Goal: Book appointment/travel/reservation

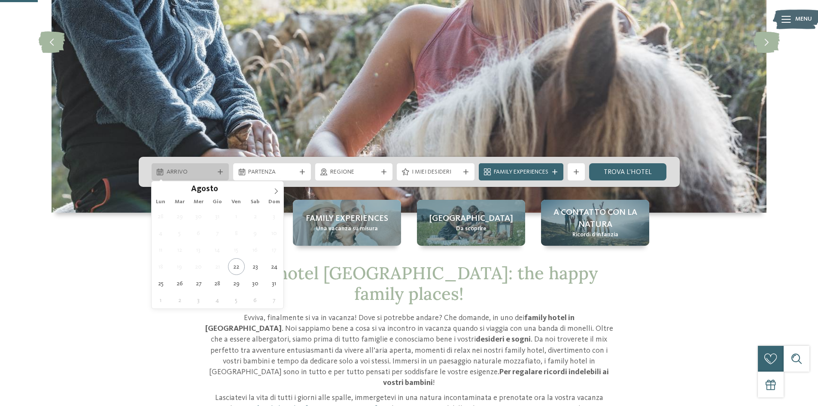
click at [222, 173] on icon at bounding box center [220, 171] width 5 height 5
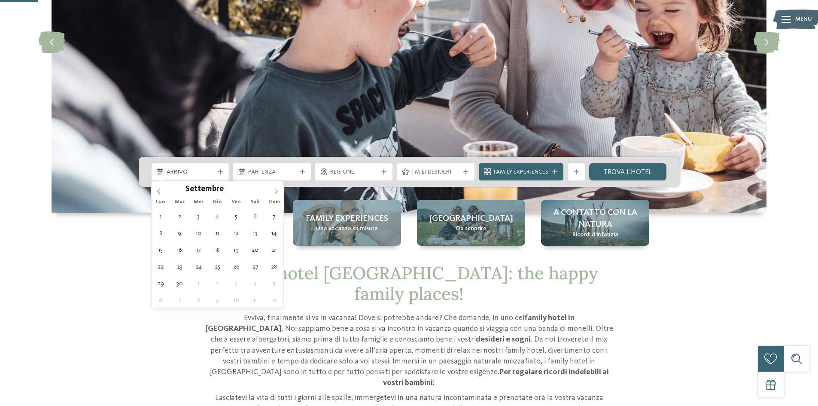
click at [276, 191] on icon at bounding box center [276, 191] width 6 height 6
type input "****"
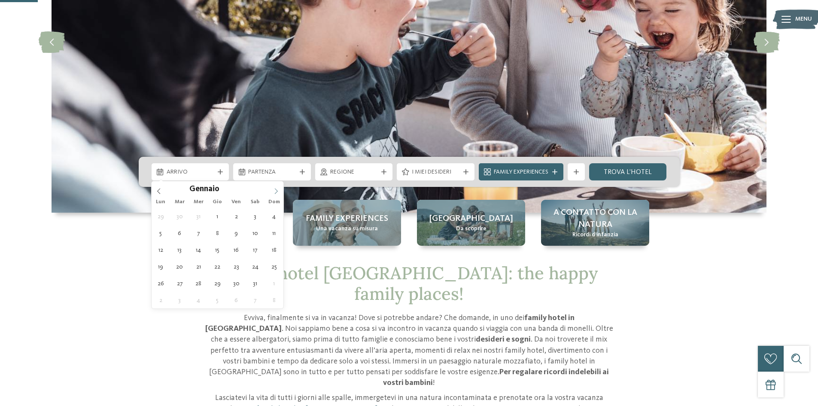
click at [276, 191] on icon at bounding box center [276, 191] width 6 height 6
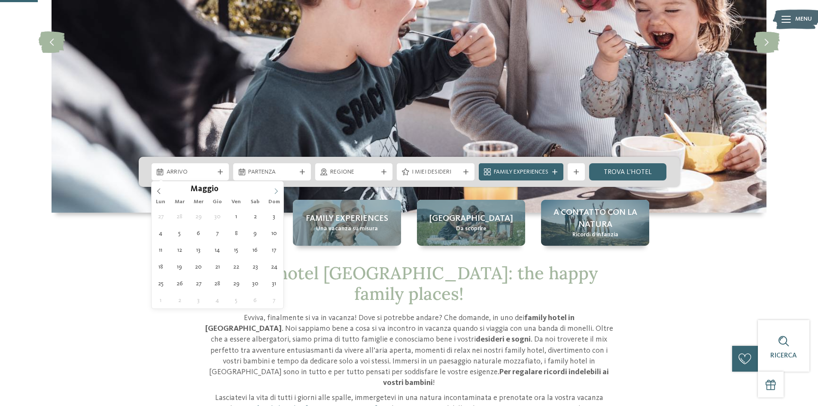
click at [276, 191] on icon at bounding box center [276, 191] width 6 height 6
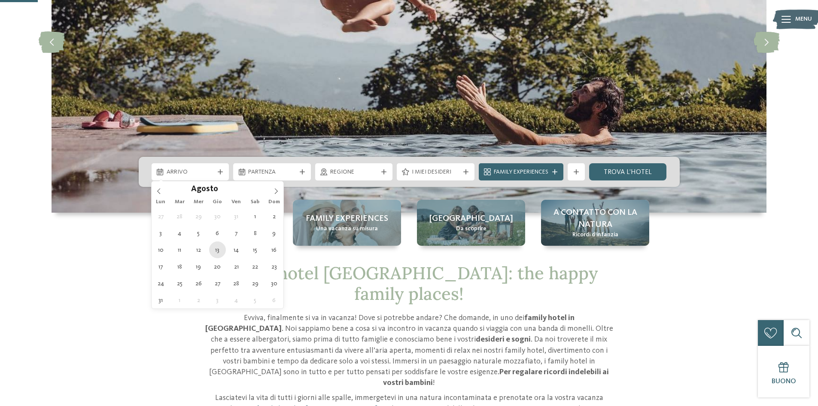
type div "13.08.2026"
type input "****"
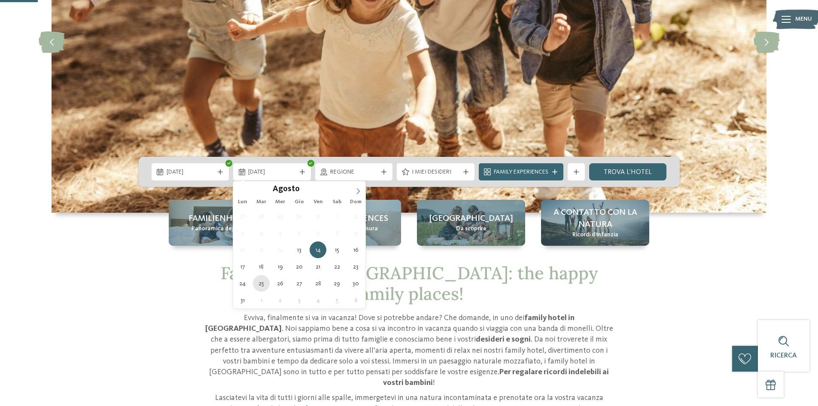
type div "25.08.2026"
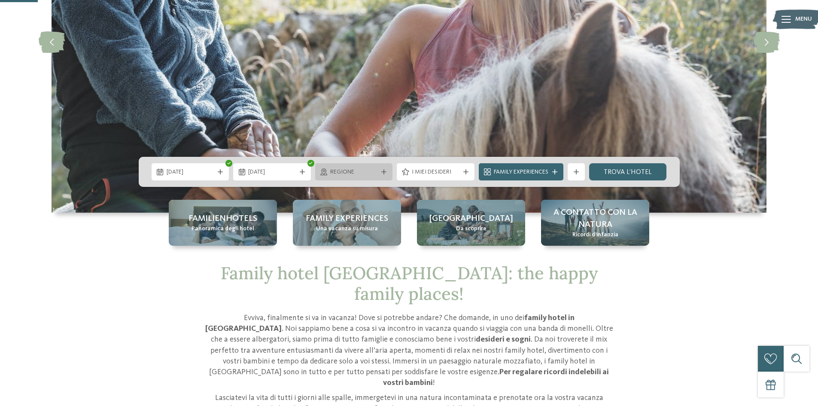
click at [387, 171] on div at bounding box center [384, 171] width 9 height 5
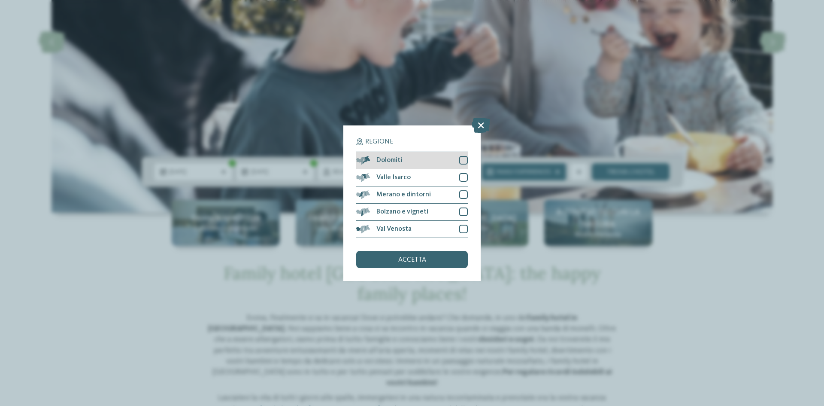
click at [467, 161] on div at bounding box center [463, 160] width 9 height 9
click at [423, 261] on span "accetta" at bounding box center [412, 259] width 28 height 7
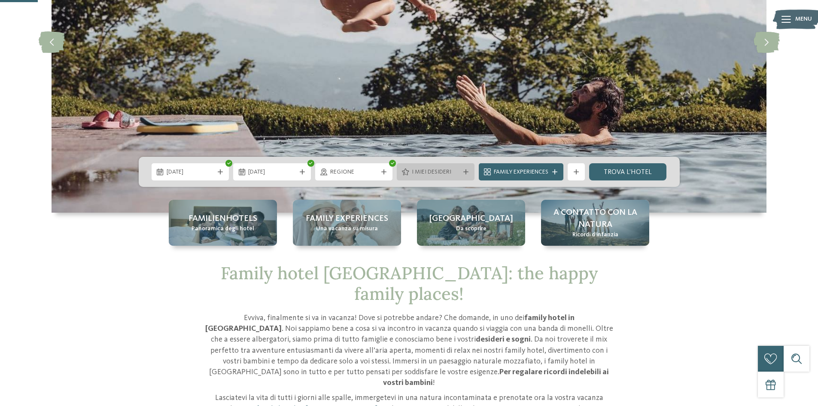
click at [464, 174] on icon at bounding box center [465, 171] width 5 height 5
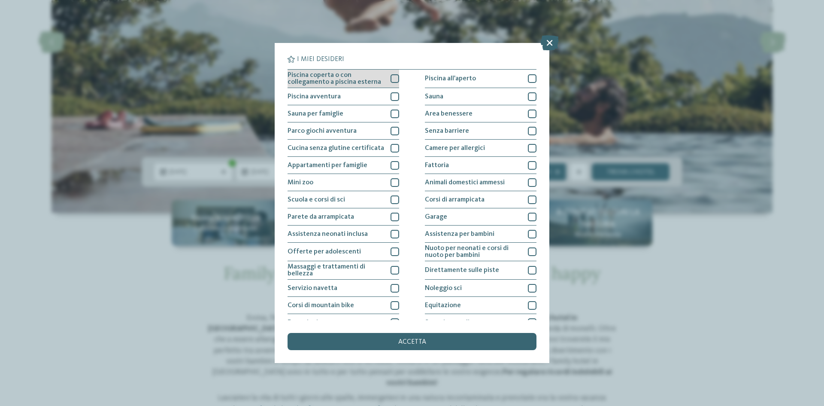
click at [394, 80] on div at bounding box center [395, 78] width 9 height 9
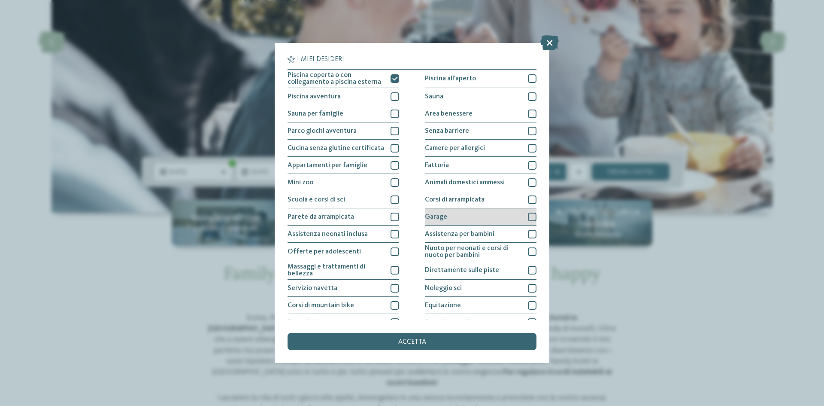
click at [529, 217] on div at bounding box center [532, 217] width 9 height 9
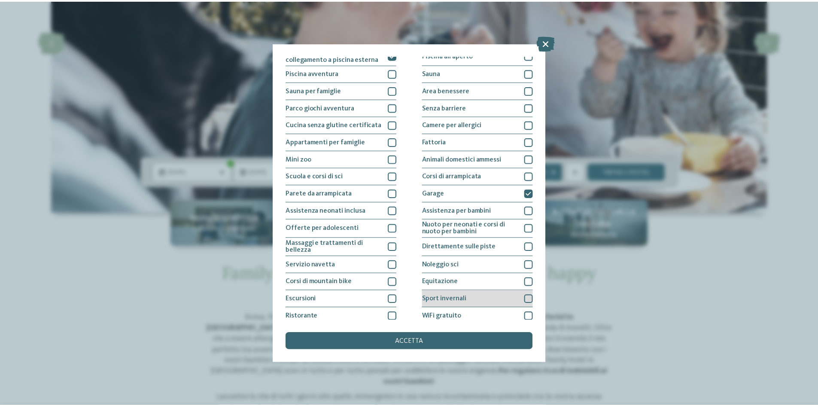
scroll to position [46, 0]
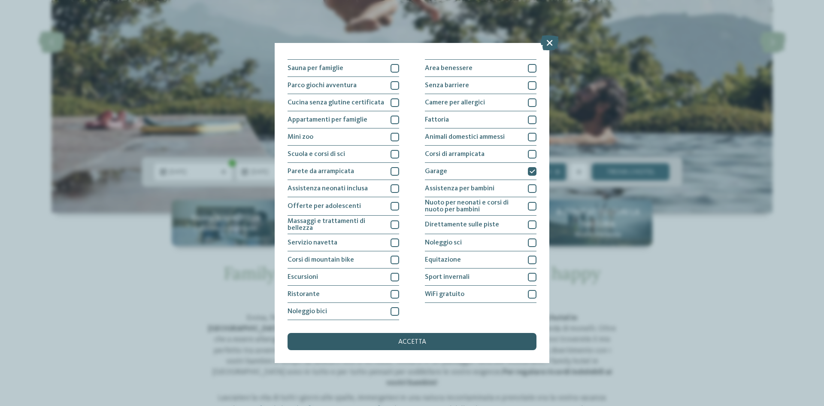
click at [409, 343] on span "accetta" at bounding box center [412, 341] width 28 height 7
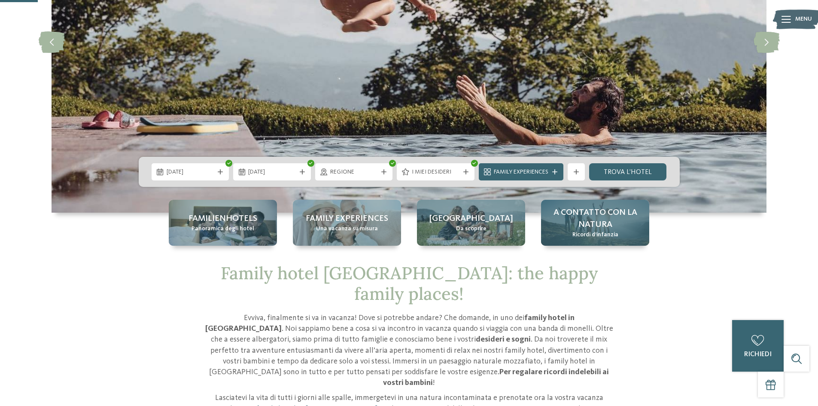
click at [620, 225] on span "A contatto con la natura" at bounding box center [595, 219] width 91 height 24
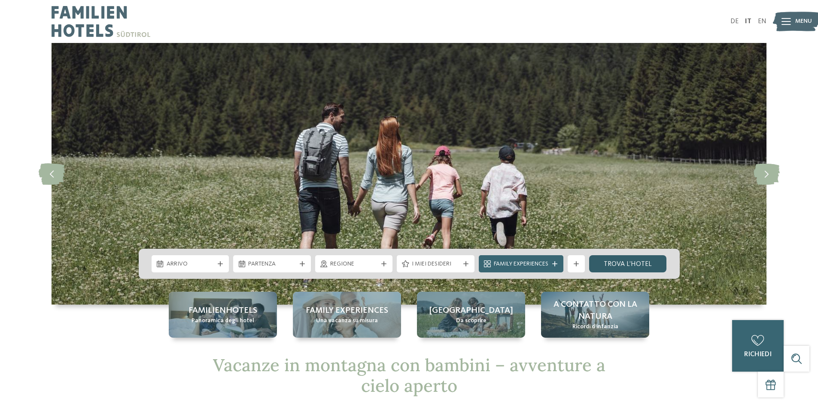
click at [616, 262] on link "trova l’hotel" at bounding box center [628, 263] width 78 height 17
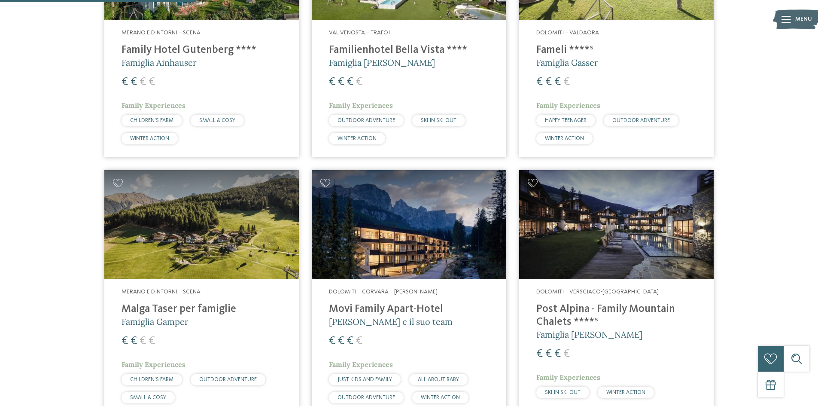
scroll to position [687, 0]
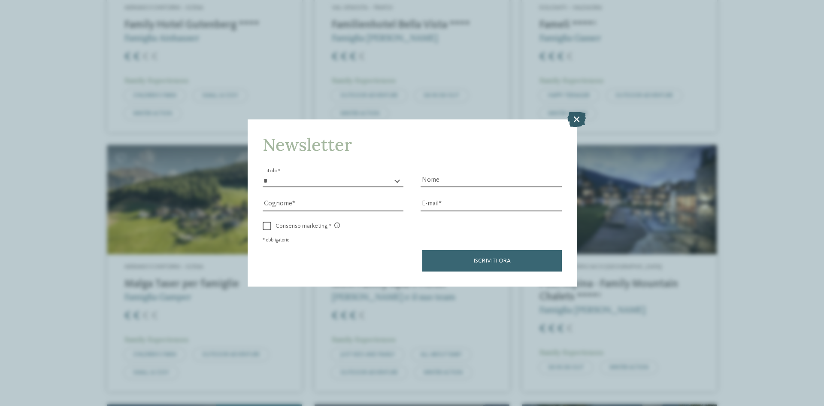
click at [577, 120] on icon at bounding box center [577, 119] width 18 height 15
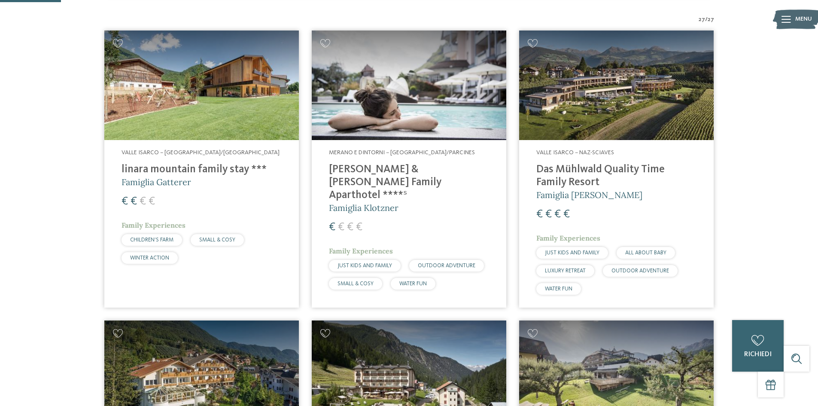
scroll to position [258, 0]
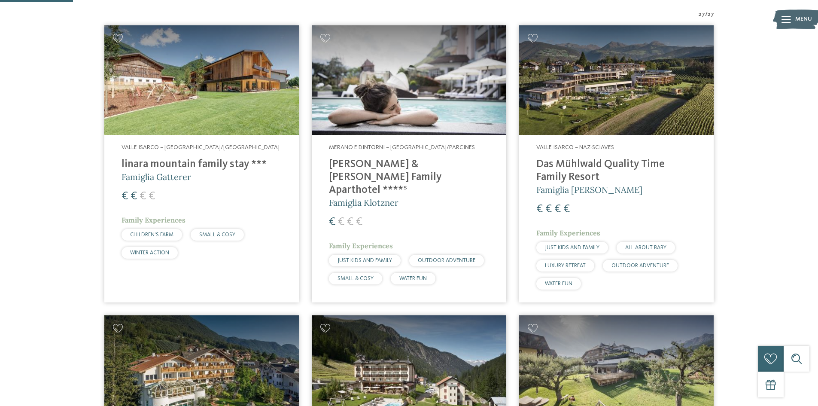
click at [208, 108] on img at bounding box center [201, 79] width 194 height 109
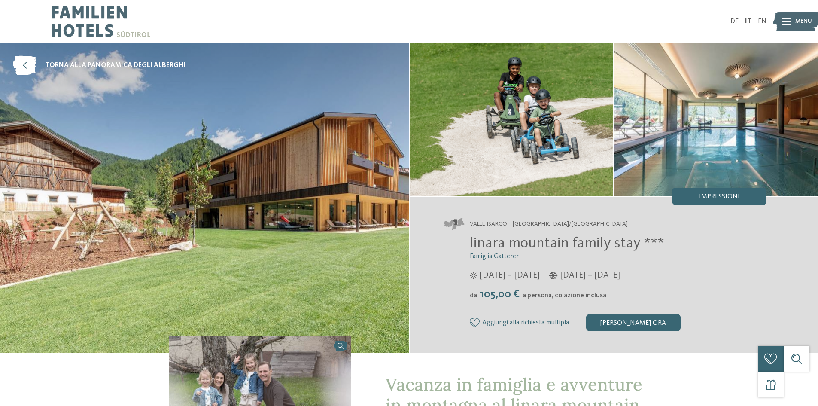
click at [787, 17] on div at bounding box center [785, 21] width 9 height 21
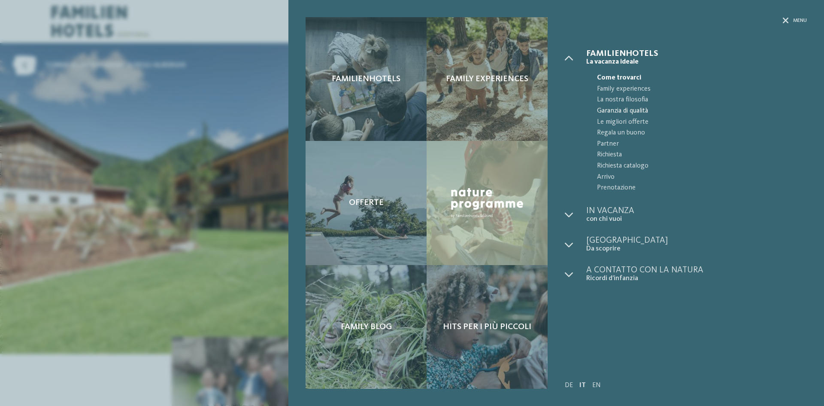
click at [782, 113] on span "Garanzia di qualità" at bounding box center [702, 111] width 210 height 11
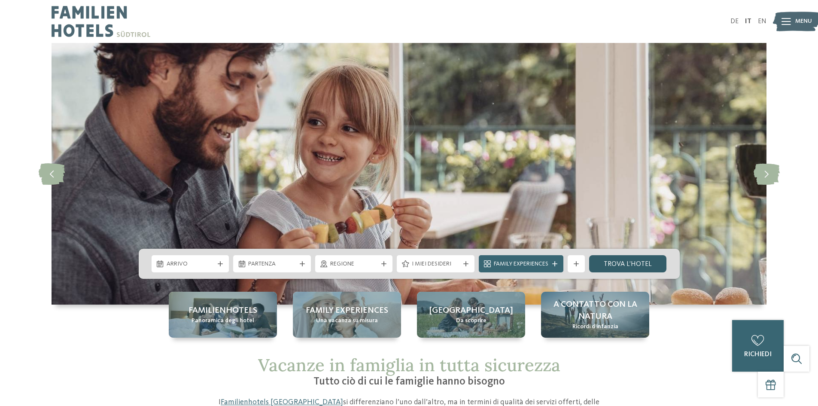
click at [643, 263] on link "trova l’hotel" at bounding box center [628, 263] width 78 height 17
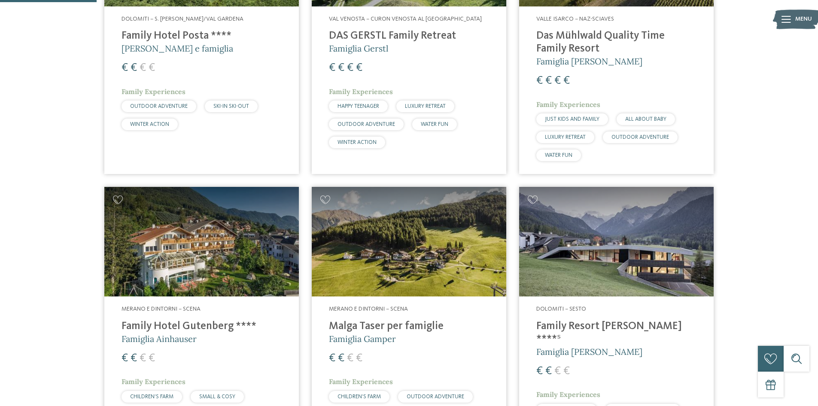
scroll to position [386, 0]
click at [387, 248] on img at bounding box center [409, 240] width 194 height 109
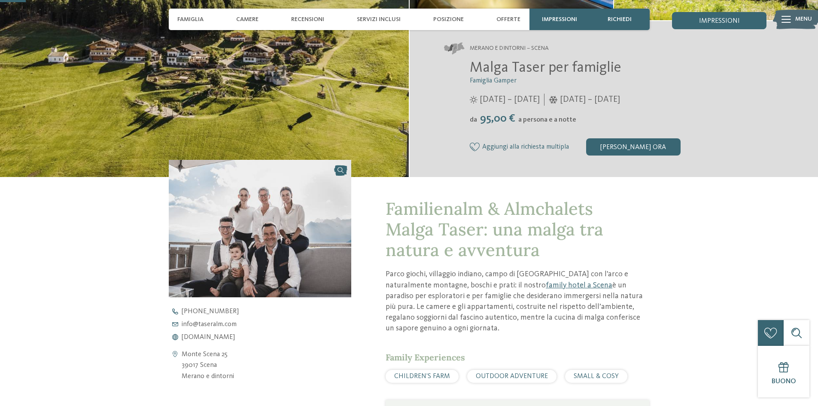
scroll to position [86, 0]
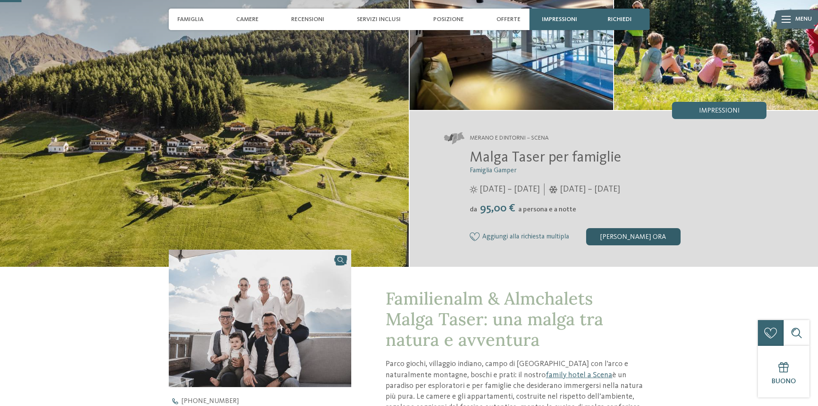
click at [622, 236] on div "[PERSON_NAME] ora" at bounding box center [633, 236] width 94 height 17
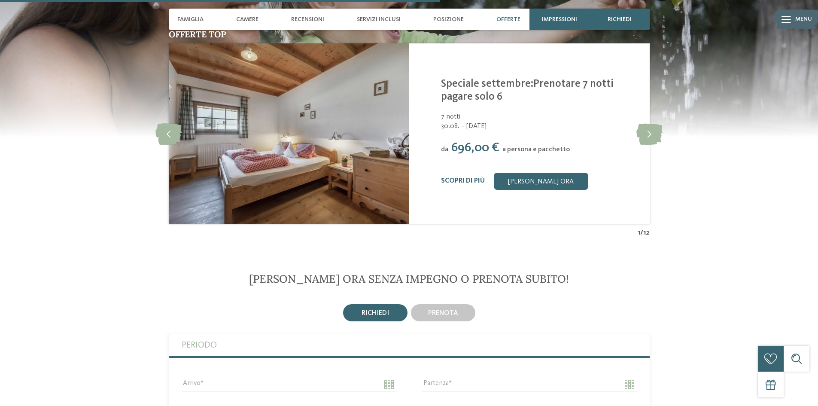
scroll to position [1759, 0]
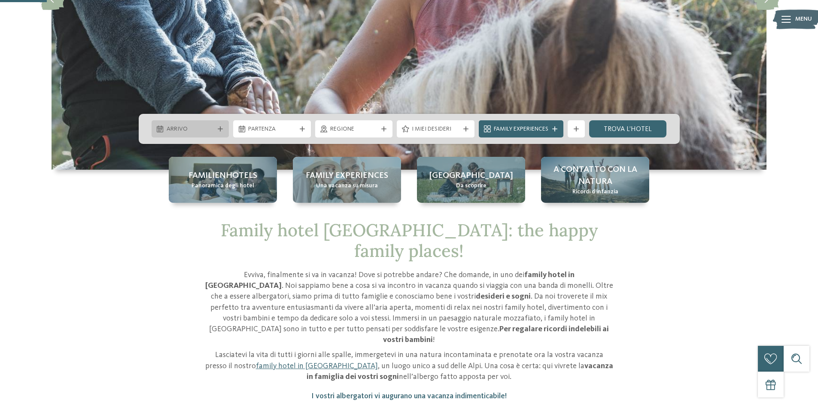
click at [219, 122] on div "Arrivo" at bounding box center [191, 128] width 78 height 17
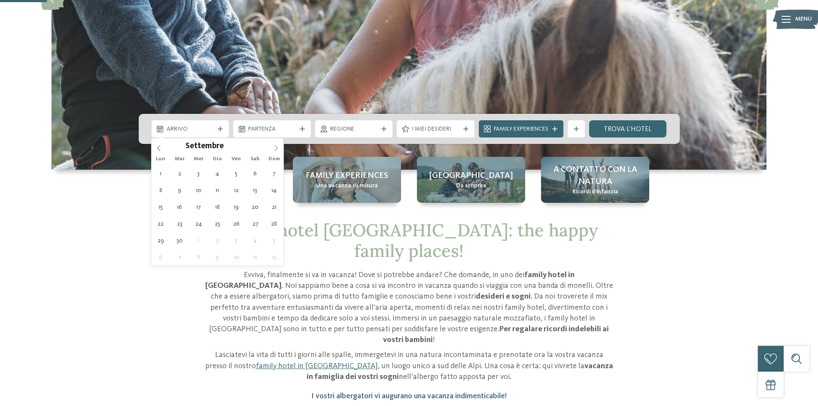
click at [277, 148] on icon at bounding box center [276, 148] width 6 height 6
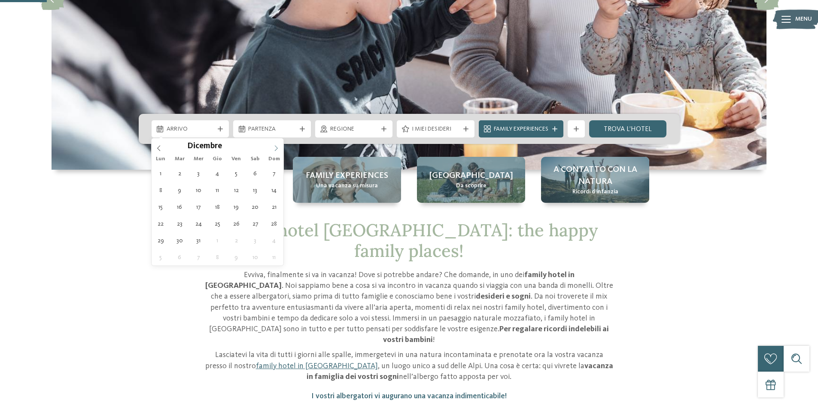
click at [277, 148] on icon at bounding box center [276, 148] width 6 height 6
type input "****"
click at [277, 148] on icon at bounding box center [276, 148] width 6 height 6
click at [275, 148] on icon at bounding box center [276, 148] width 6 height 6
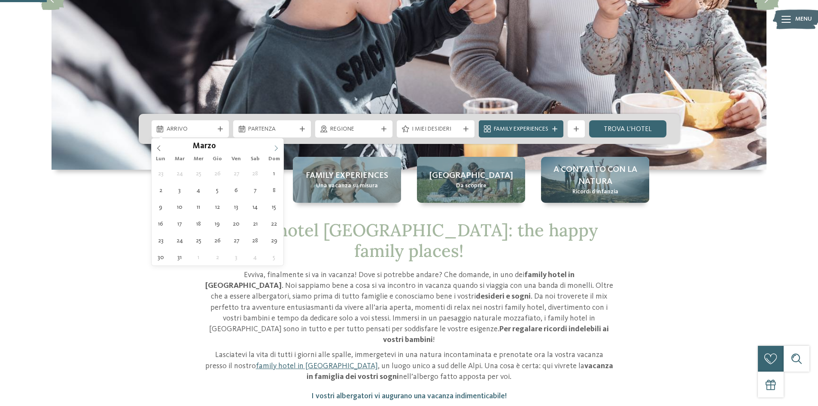
click at [275, 148] on icon at bounding box center [276, 148] width 6 height 6
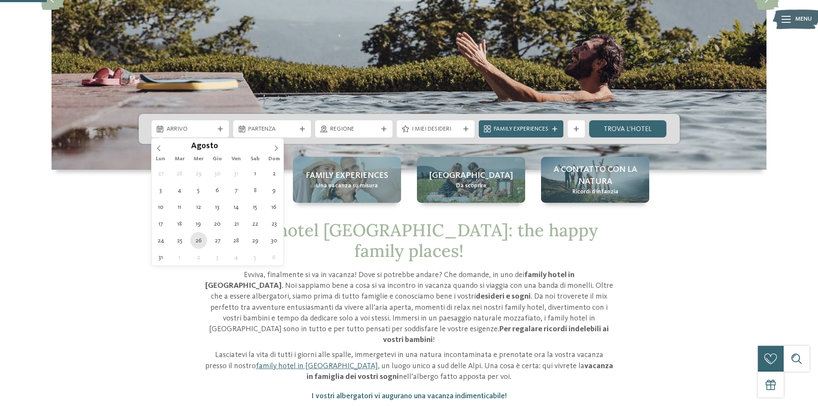
type div "26.08.2026"
type input "****"
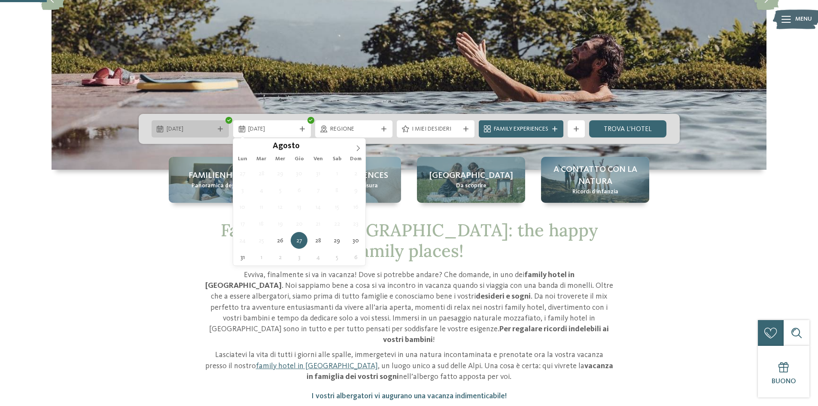
click at [220, 129] on icon at bounding box center [220, 128] width 5 height 5
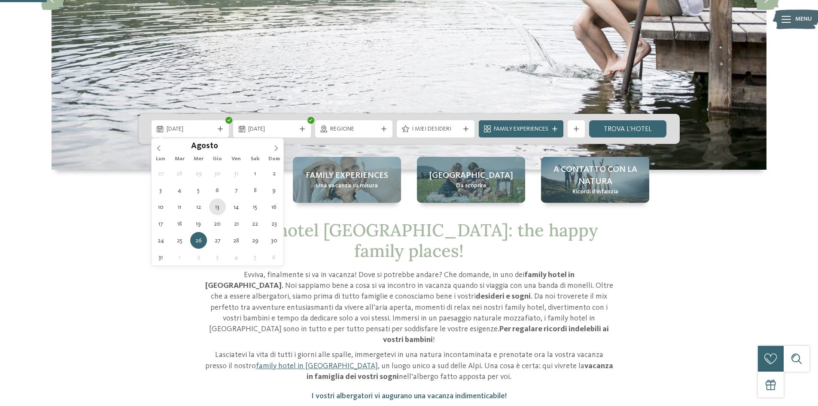
type div "13.08.2026"
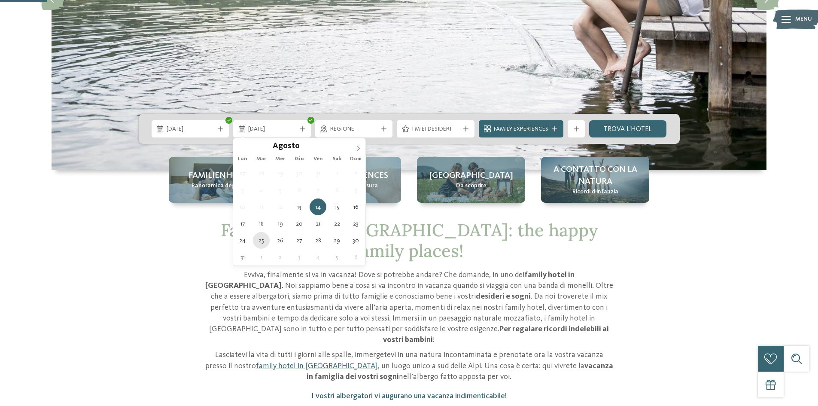
type div "25.08.2026"
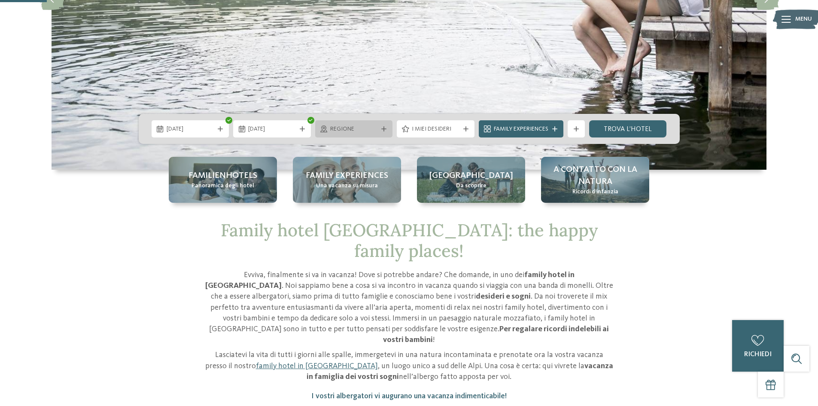
click at [383, 134] on div "Regione" at bounding box center [354, 128] width 78 height 17
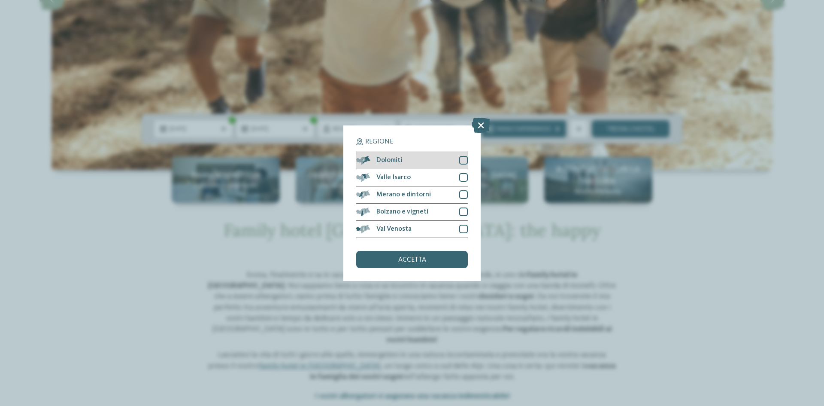
click at [466, 158] on div at bounding box center [463, 160] width 9 height 9
click at [419, 252] on div "accetta" at bounding box center [412, 259] width 112 height 17
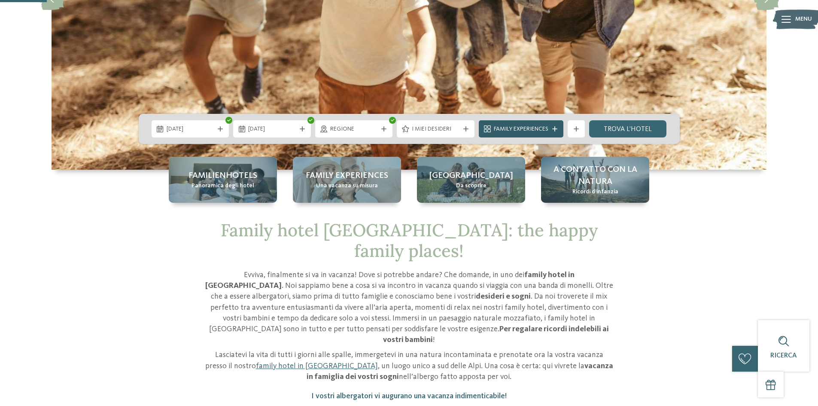
click at [509, 132] on span "Family Experiences" at bounding box center [521, 129] width 55 height 9
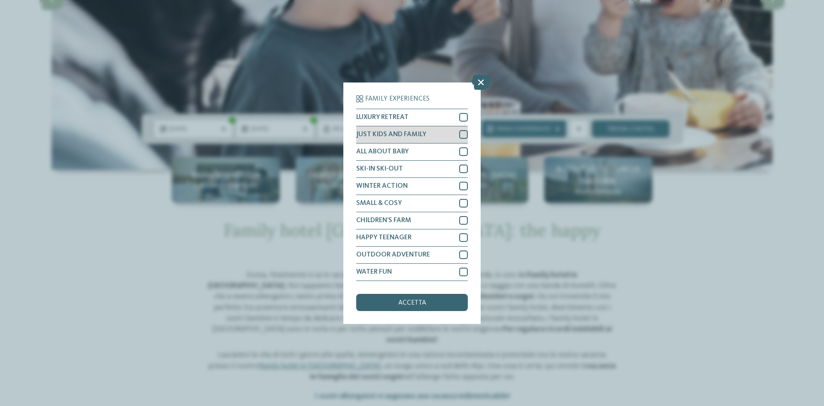
click at [465, 137] on div at bounding box center [463, 134] width 9 height 9
click at [481, 79] on icon at bounding box center [481, 81] width 18 height 15
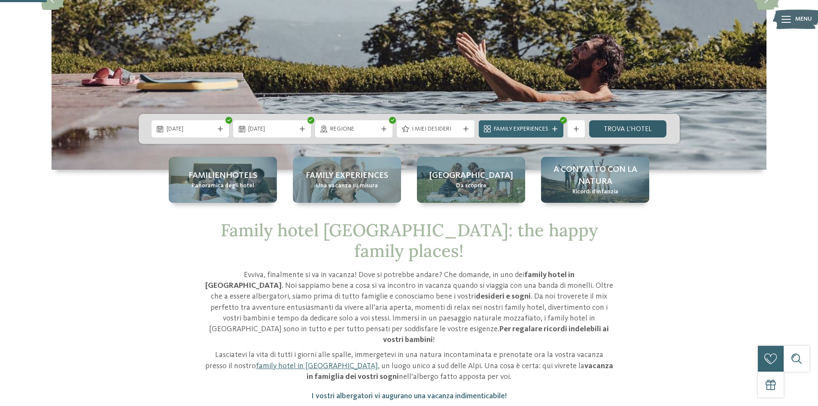
click at [618, 130] on link "trova l’hotel" at bounding box center [628, 128] width 78 height 17
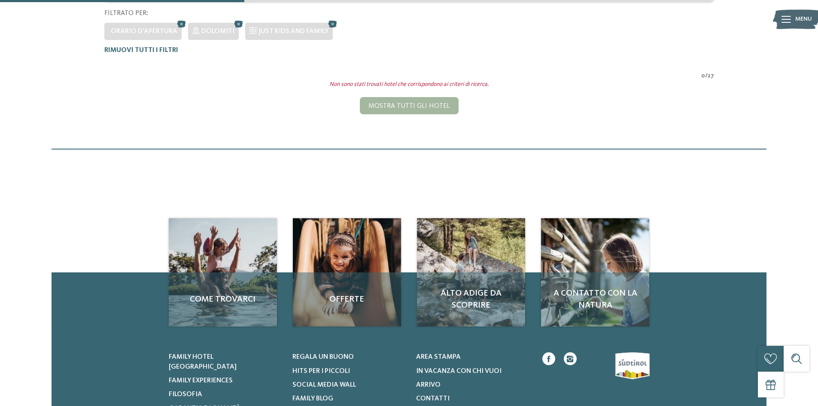
scroll to position [110, 0]
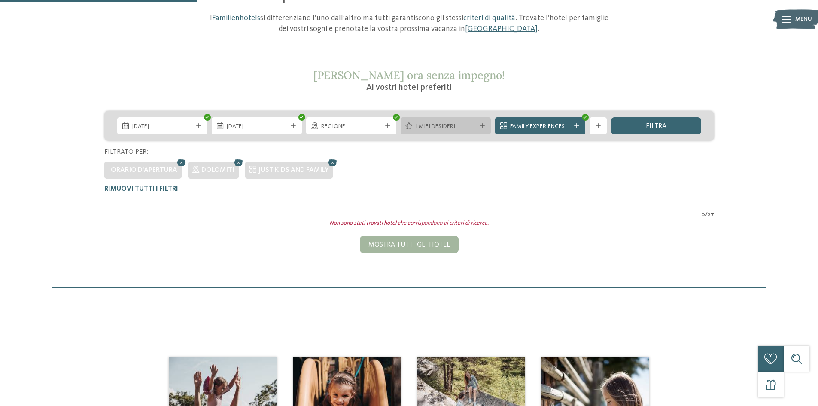
click at [483, 123] on icon at bounding box center [482, 125] width 5 height 5
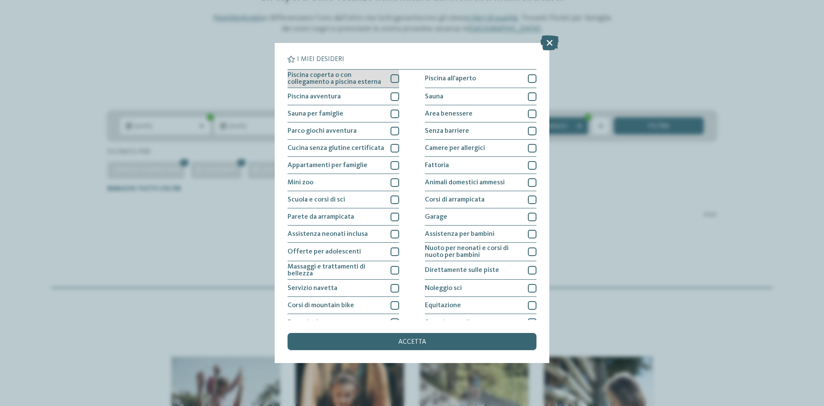
click at [395, 79] on div at bounding box center [395, 78] width 9 height 9
click at [550, 43] on icon at bounding box center [550, 42] width 18 height 15
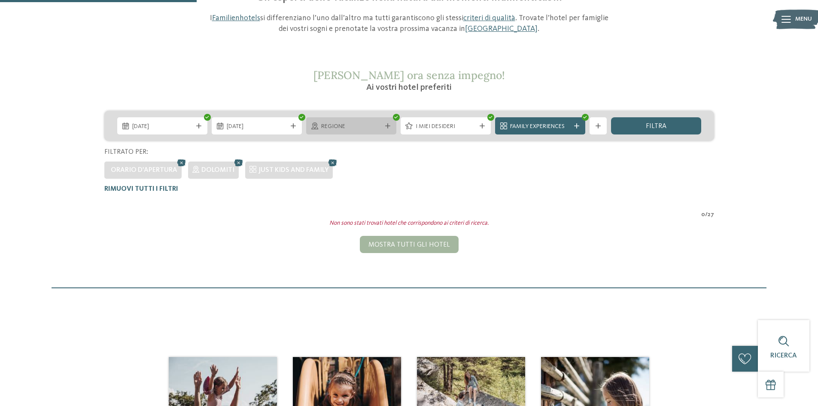
click at [387, 126] on icon at bounding box center [387, 125] width 5 height 5
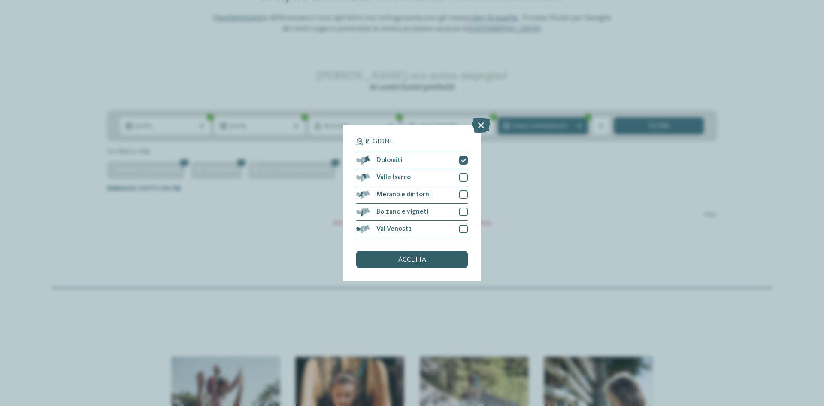
click at [423, 262] on span "accetta" at bounding box center [412, 259] width 28 height 7
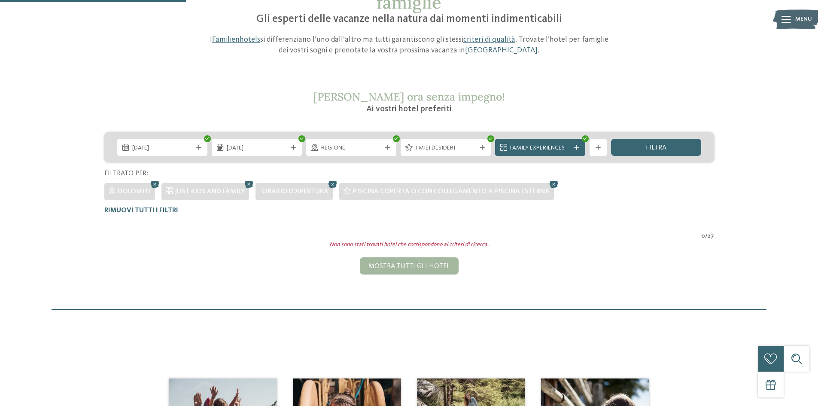
scroll to position [67, 0]
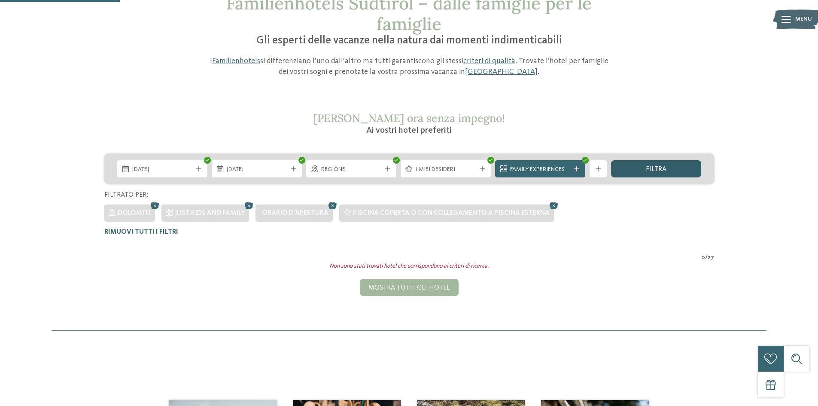
click at [667, 169] on div "filtra" at bounding box center [656, 168] width 90 height 17
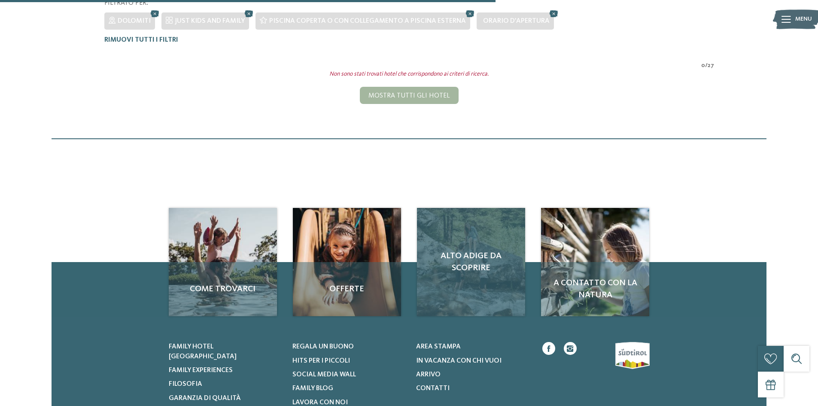
scroll to position [282, 0]
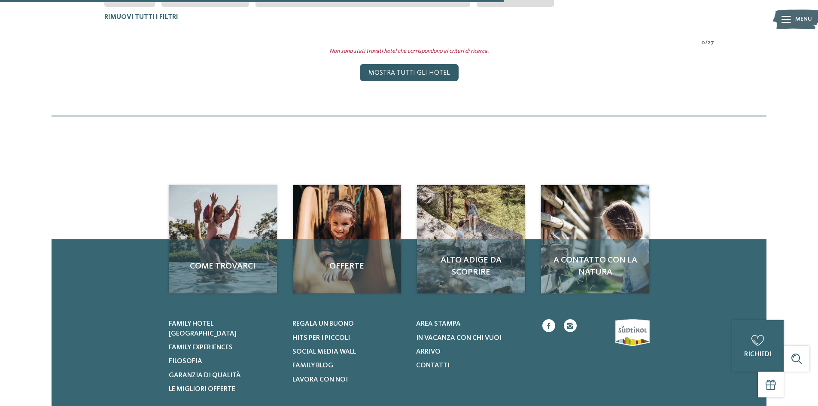
click at [423, 73] on div "Mostra tutti gli hotel" at bounding box center [409, 72] width 99 height 17
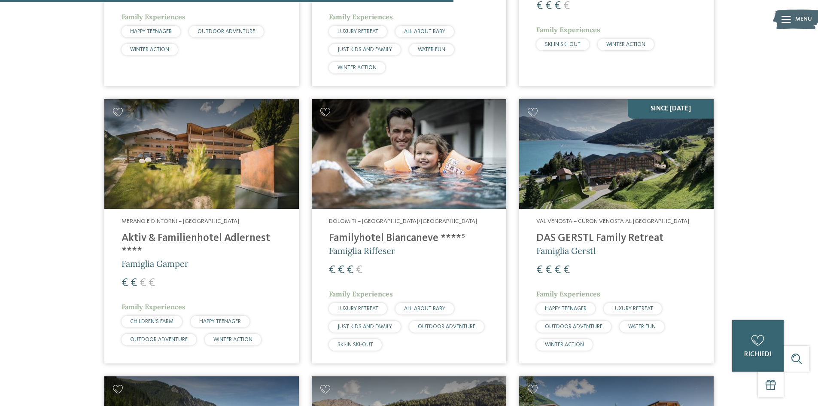
scroll to position [1603, 0]
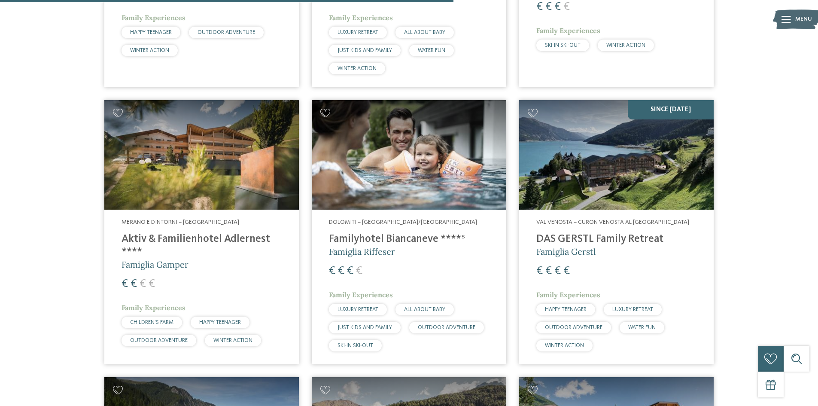
click at [417, 123] on img at bounding box center [409, 154] width 194 height 109
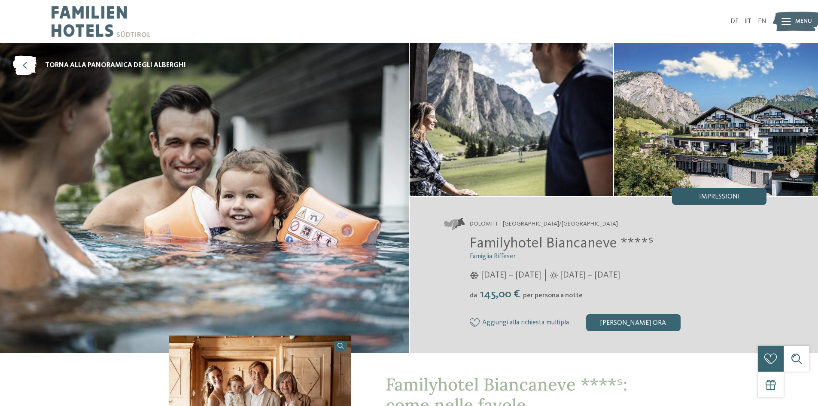
click at [727, 195] on span "Impressioni" at bounding box center [719, 196] width 41 height 7
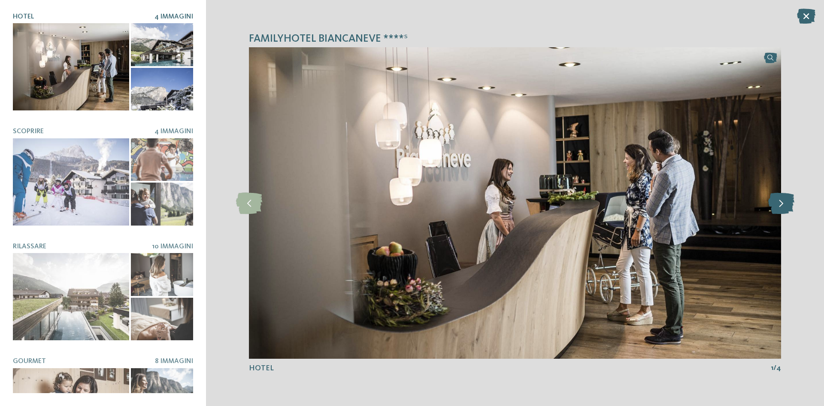
click at [781, 210] on icon at bounding box center [782, 202] width 26 height 21
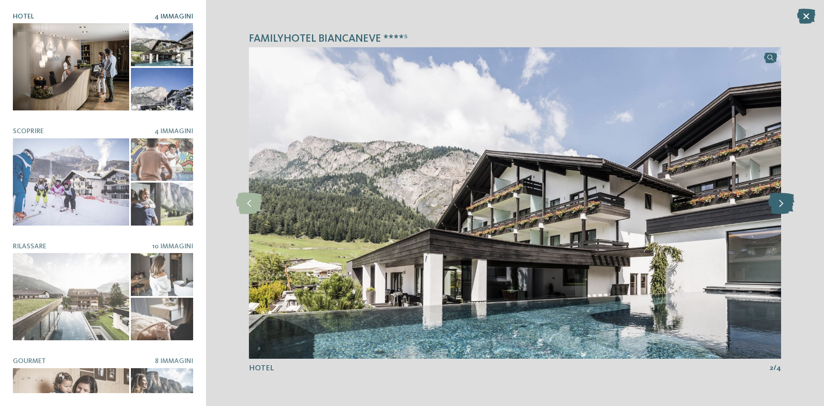
click at [781, 210] on icon at bounding box center [782, 202] width 26 height 21
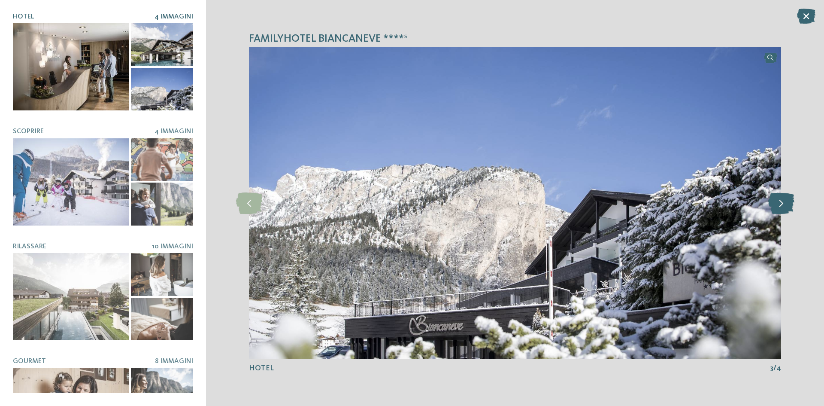
click at [781, 210] on icon at bounding box center [782, 202] width 26 height 21
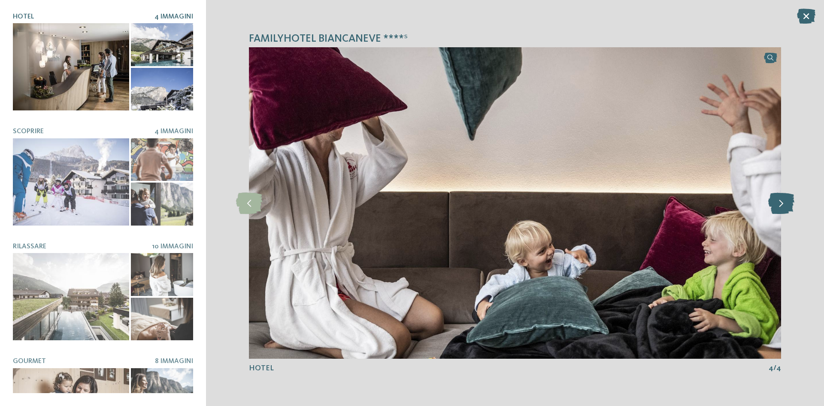
click at [781, 210] on icon at bounding box center [782, 202] width 26 height 21
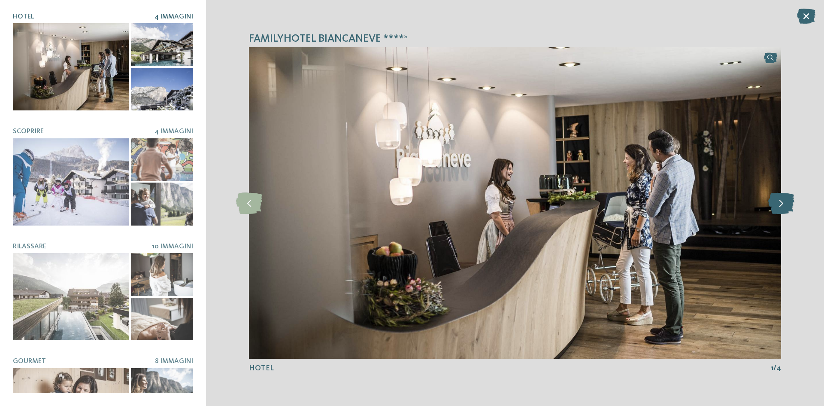
click at [781, 210] on icon at bounding box center [782, 202] width 26 height 21
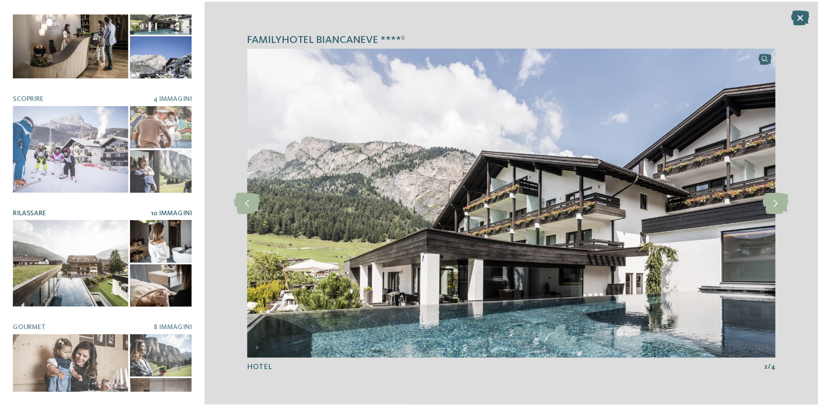
scroll to position [43, 0]
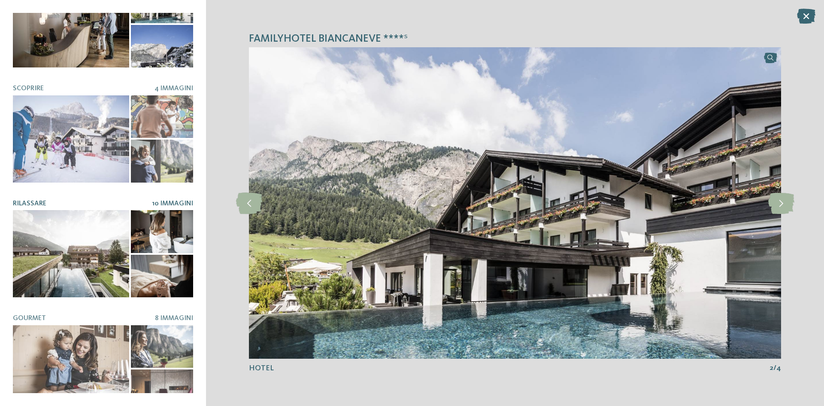
click at [89, 242] on div at bounding box center [71, 253] width 116 height 87
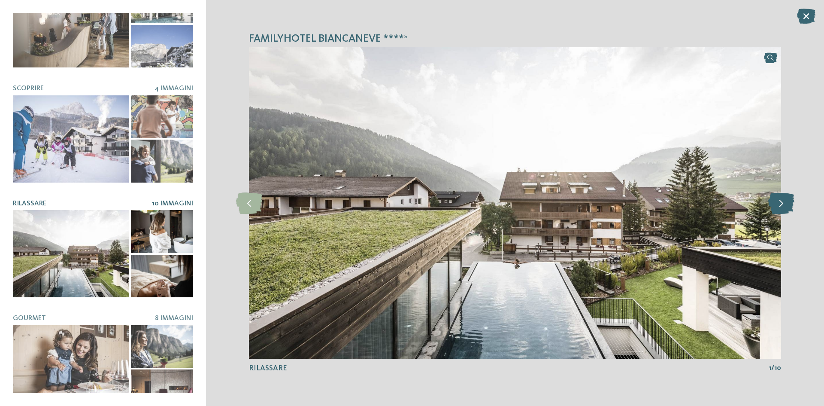
click at [785, 203] on icon at bounding box center [782, 202] width 26 height 21
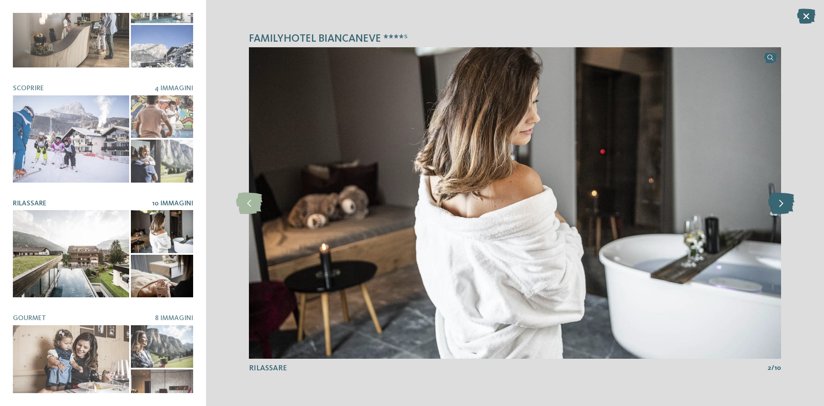
click at [785, 203] on icon at bounding box center [782, 202] width 26 height 21
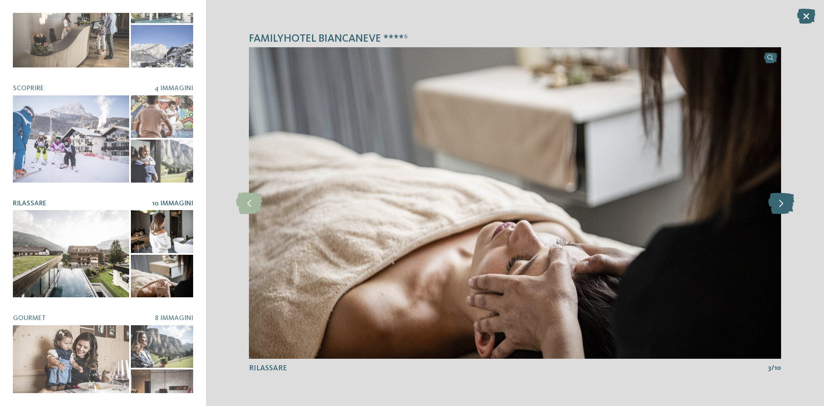
click at [785, 203] on icon at bounding box center [782, 202] width 26 height 21
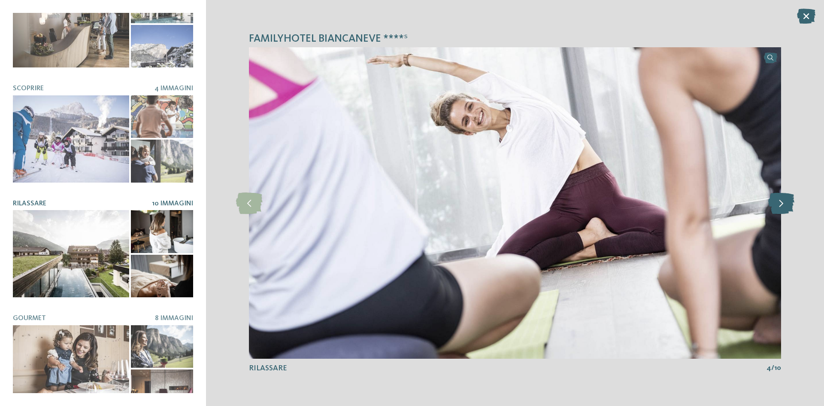
click at [785, 203] on icon at bounding box center [782, 202] width 26 height 21
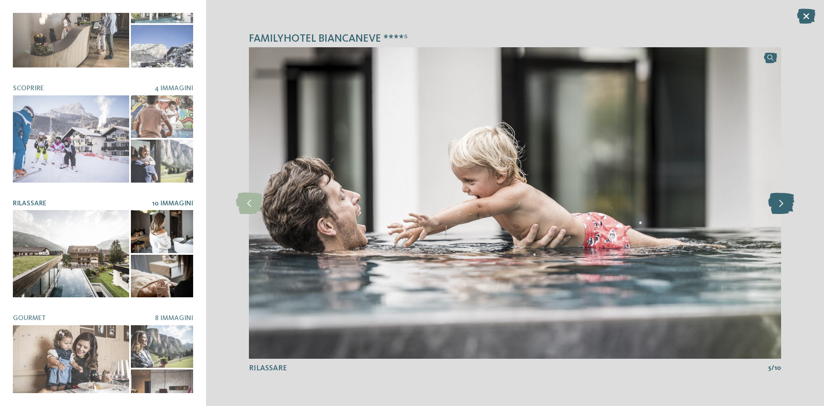
click at [785, 203] on icon at bounding box center [782, 202] width 26 height 21
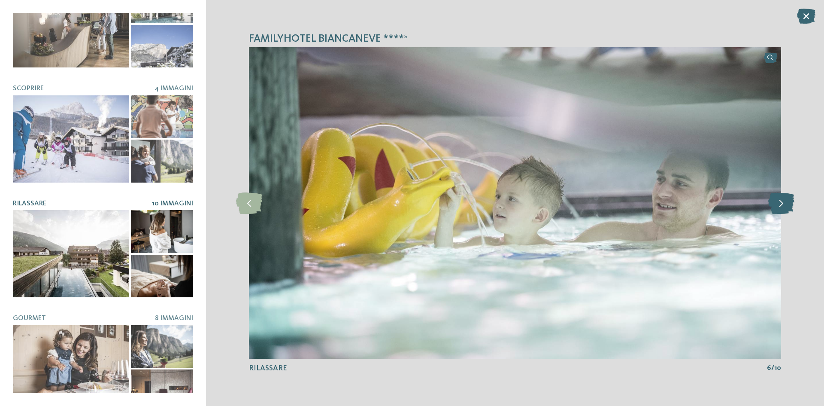
click at [785, 203] on icon at bounding box center [782, 202] width 26 height 21
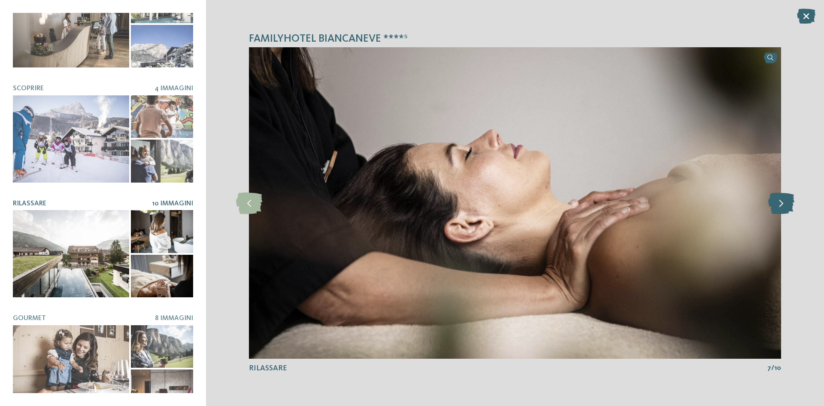
click at [785, 203] on icon at bounding box center [782, 202] width 26 height 21
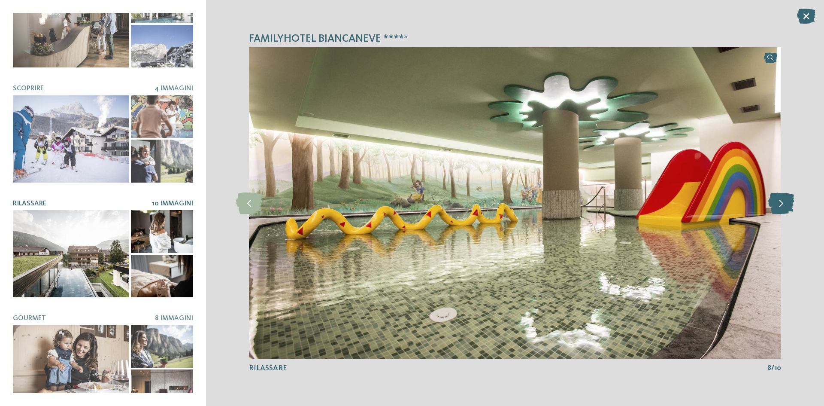
click at [785, 203] on icon at bounding box center [782, 202] width 26 height 21
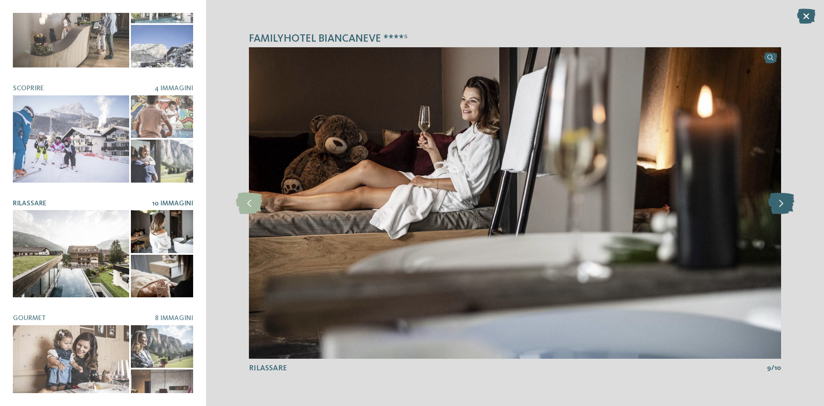
click at [785, 203] on icon at bounding box center [782, 202] width 26 height 21
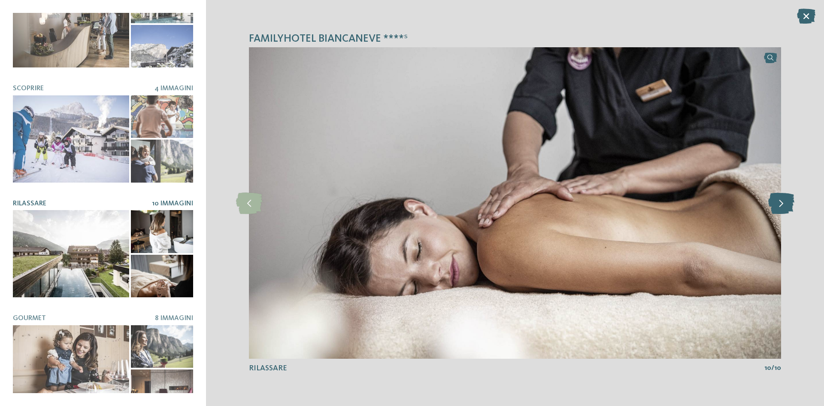
click at [785, 203] on icon at bounding box center [782, 202] width 26 height 21
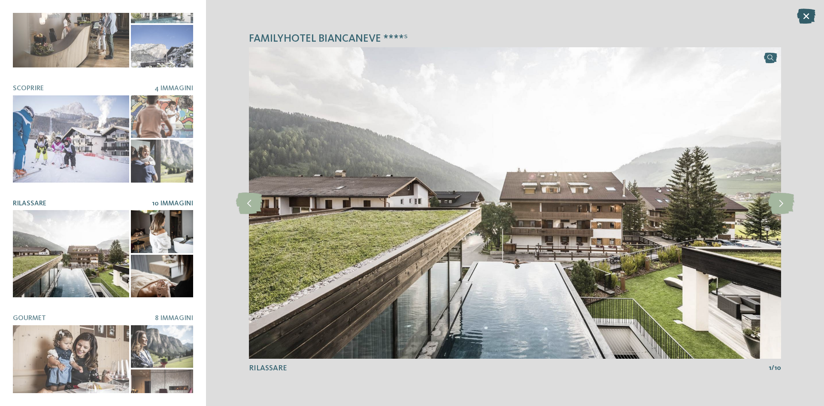
click at [804, 12] on icon at bounding box center [806, 16] width 18 height 15
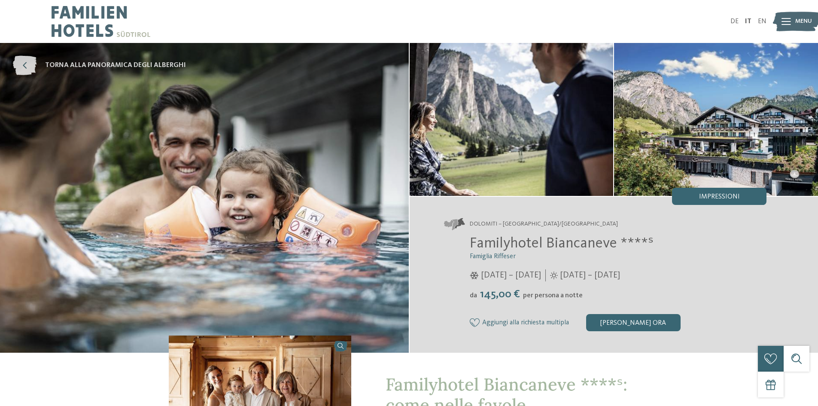
click at [86, 67] on span "torna alla panoramica degli alberghi" at bounding box center [115, 65] width 141 height 9
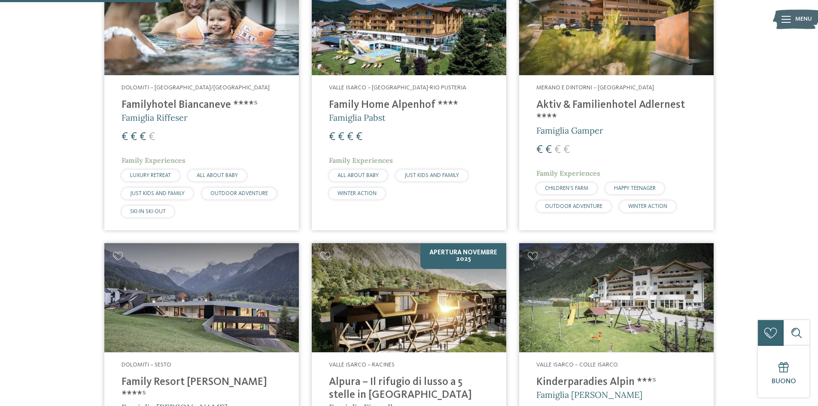
scroll to position [644, 0]
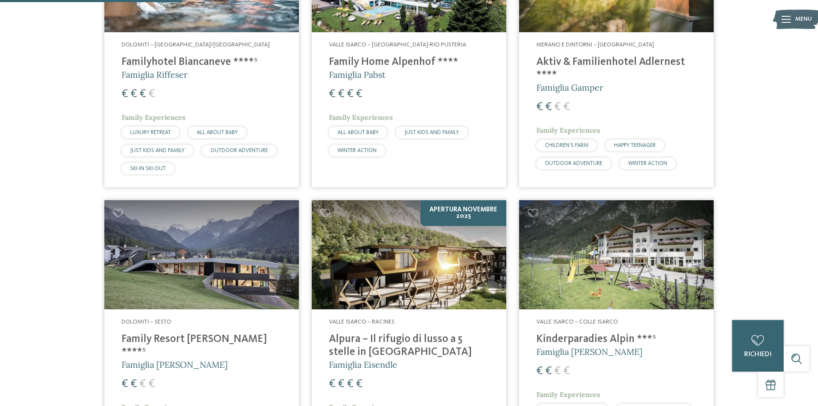
click at [214, 276] on img at bounding box center [201, 254] width 194 height 109
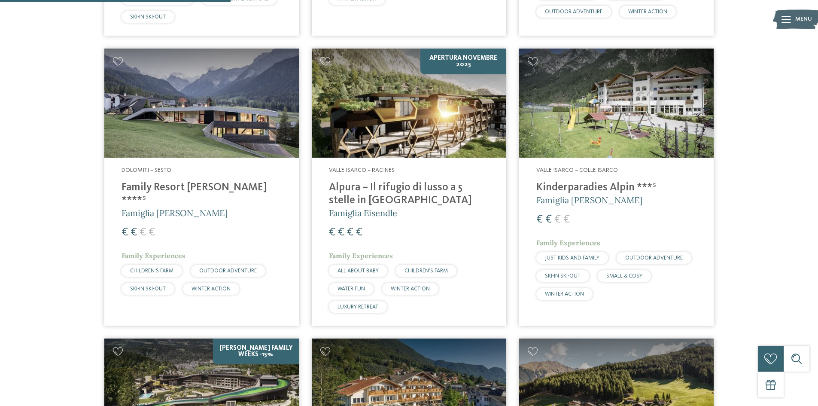
scroll to position [816, 0]
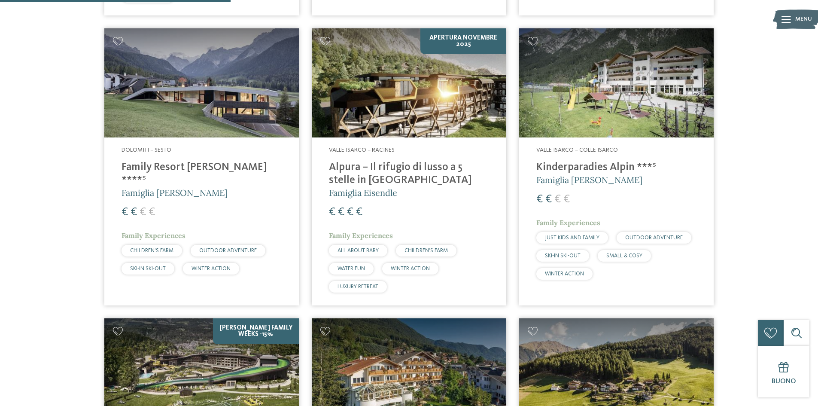
click at [425, 111] on img at bounding box center [409, 82] width 194 height 109
click at [396, 101] on img at bounding box center [409, 82] width 194 height 109
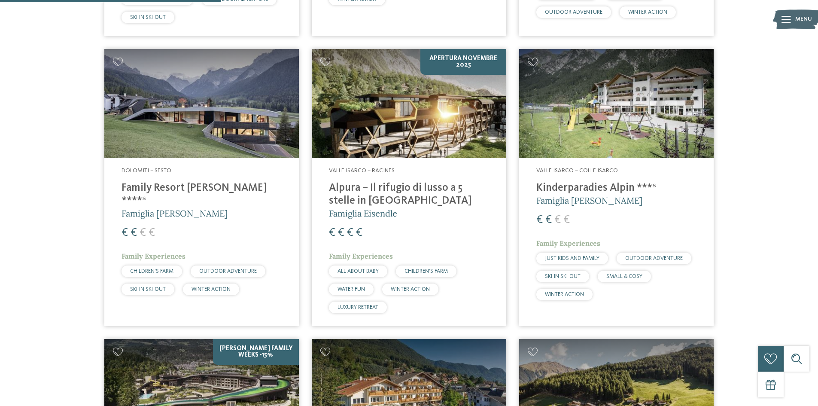
scroll to position [773, 0]
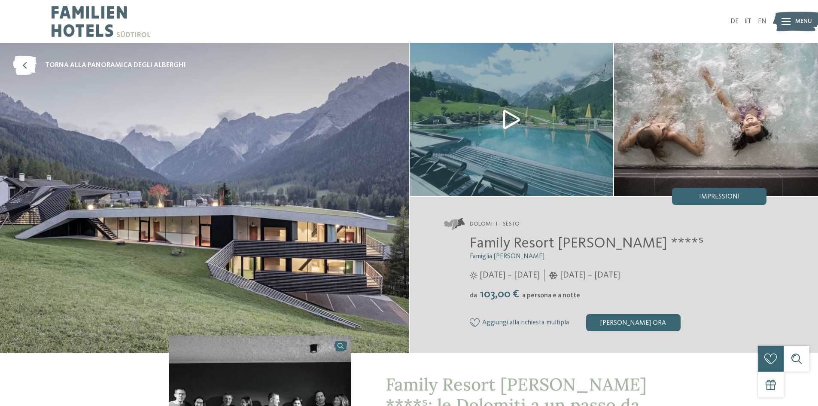
click at [510, 117] on img at bounding box center [512, 119] width 204 height 153
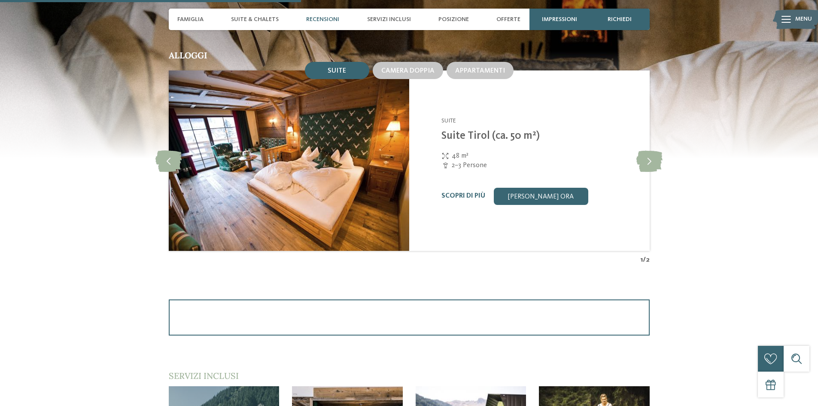
scroll to position [1073, 0]
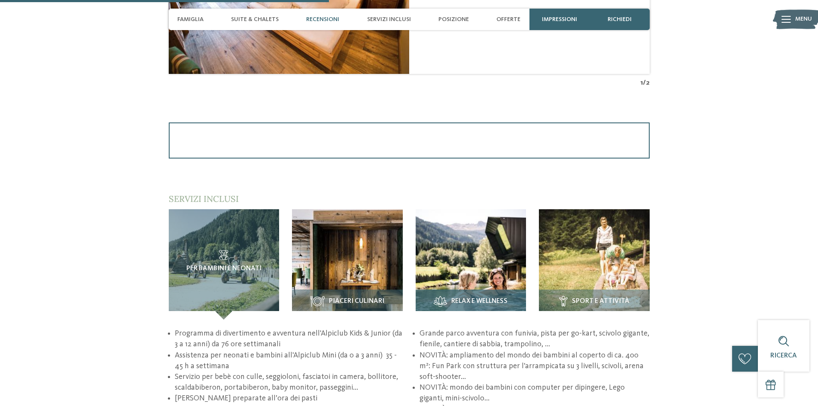
click at [456, 266] on img at bounding box center [471, 264] width 111 height 111
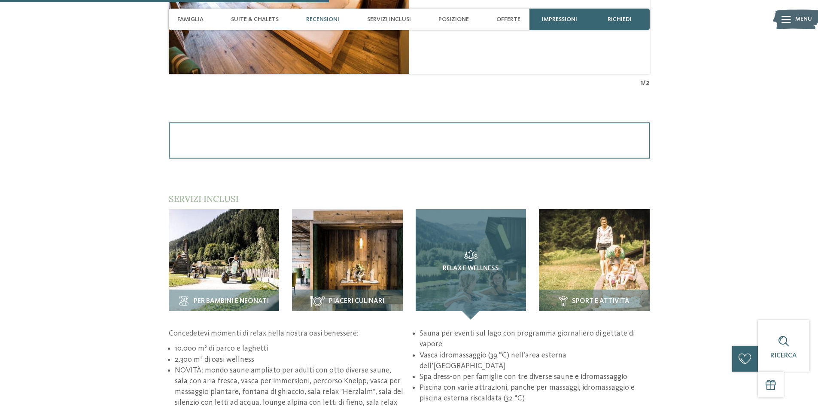
click at [469, 266] on span "Relax e Wellness" at bounding box center [471, 269] width 56 height 8
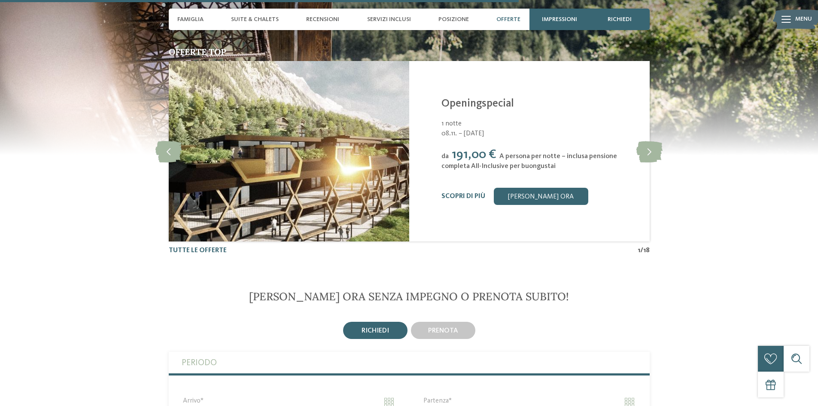
scroll to position [1674, 0]
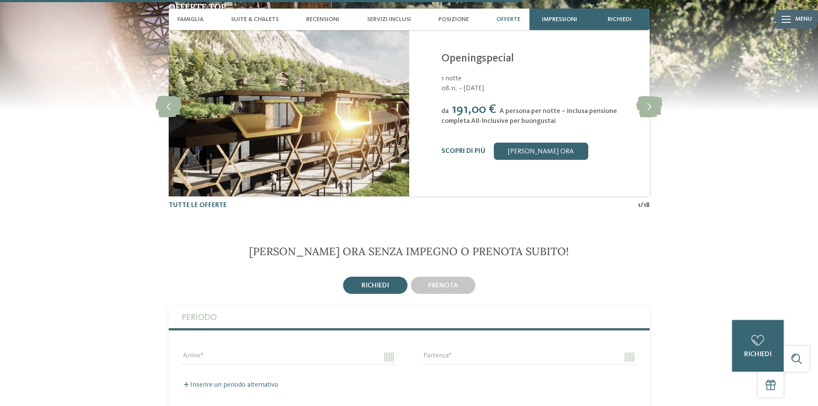
click at [366, 282] on span "richiedi" at bounding box center [375, 285] width 27 height 7
click at [536, 143] on link "[PERSON_NAME] ora" at bounding box center [541, 151] width 94 height 17
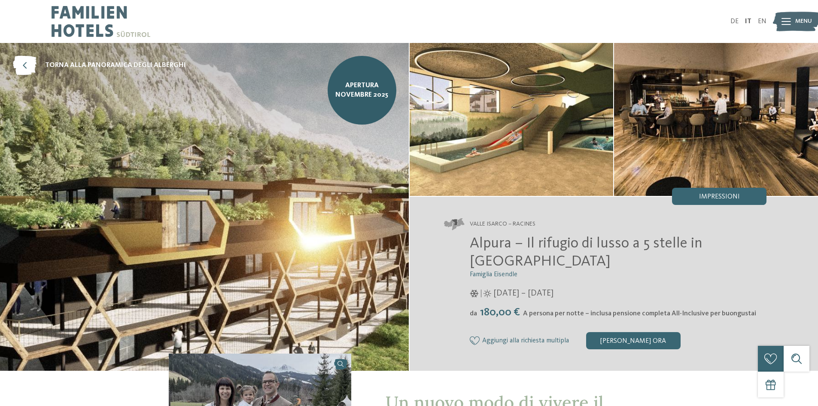
click at [783, 19] on icon at bounding box center [785, 21] width 9 height 7
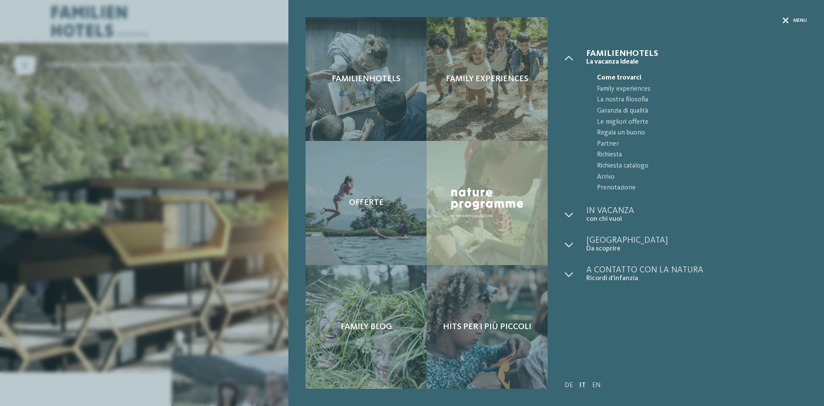
click at [787, 20] on icon at bounding box center [786, 21] width 6 height 6
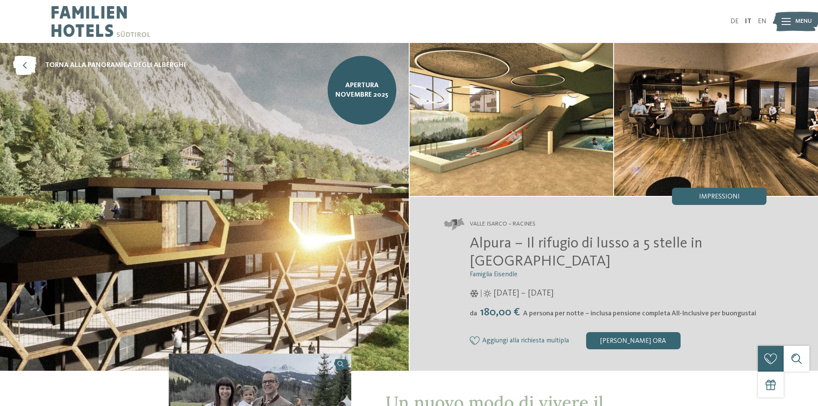
click at [568, 139] on img at bounding box center [512, 119] width 204 height 153
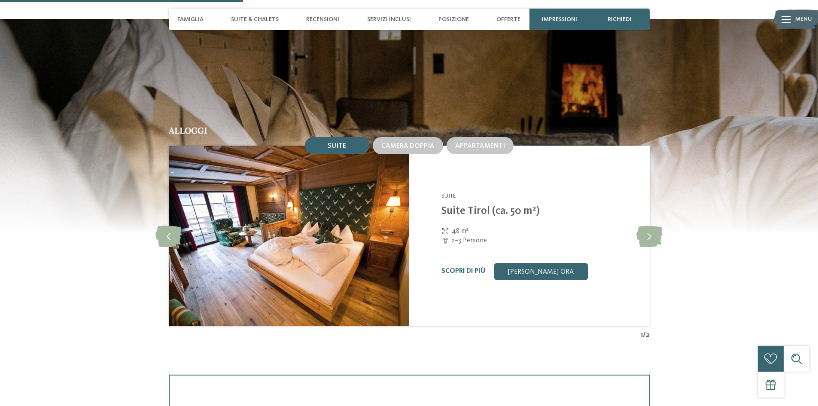
scroll to position [816, 0]
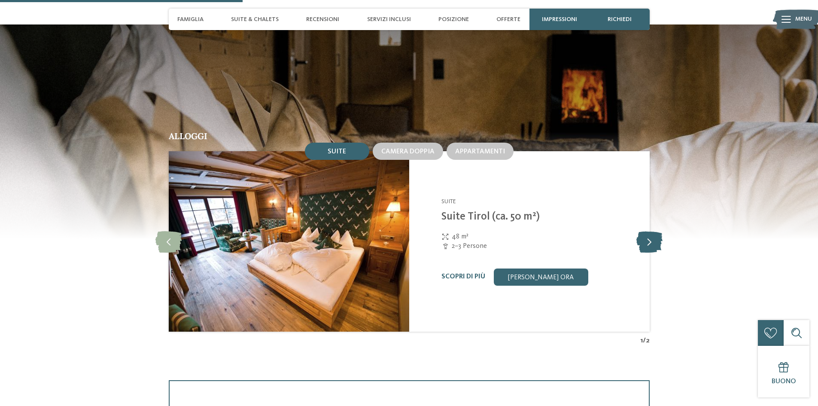
click at [647, 244] on icon at bounding box center [649, 241] width 26 height 21
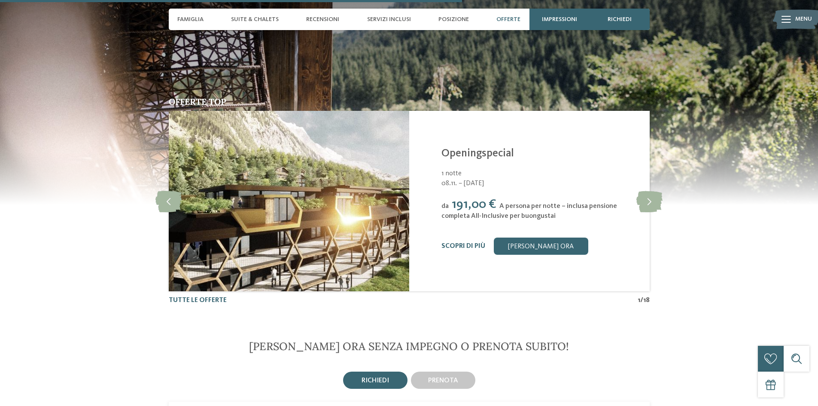
scroll to position [1589, 0]
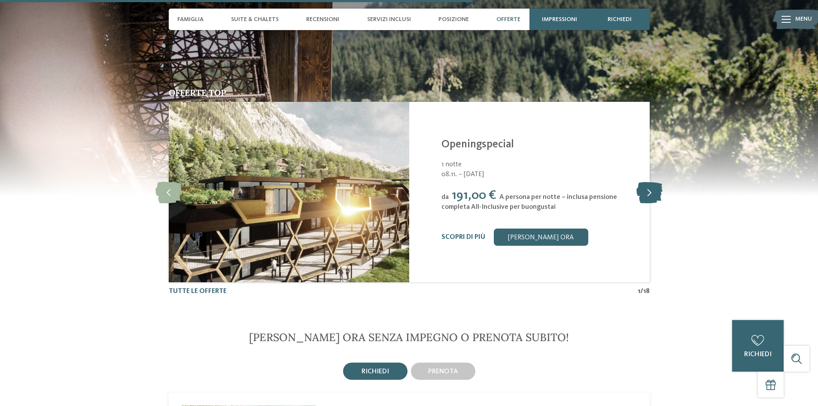
click at [644, 187] on icon at bounding box center [649, 191] width 26 height 21
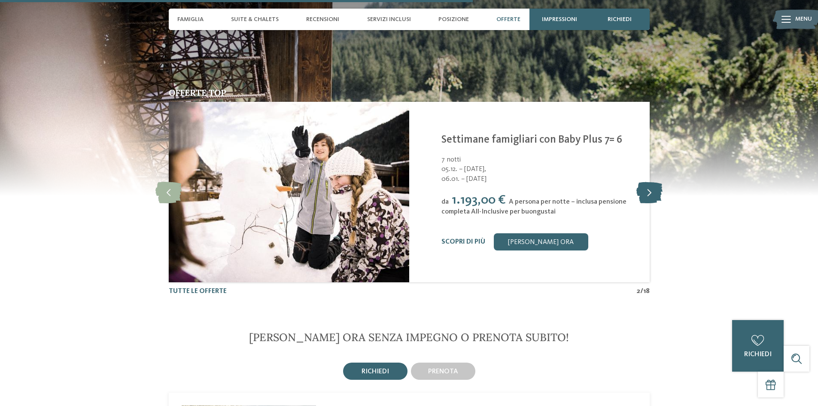
click at [644, 188] on icon at bounding box center [649, 191] width 26 height 21
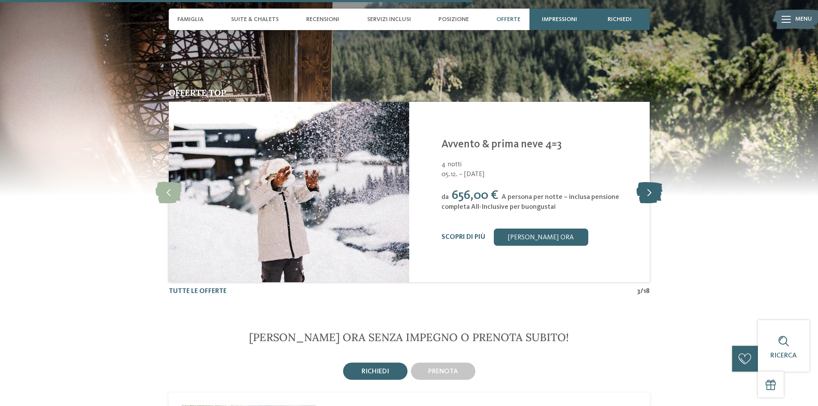
click at [642, 188] on icon at bounding box center [649, 191] width 26 height 21
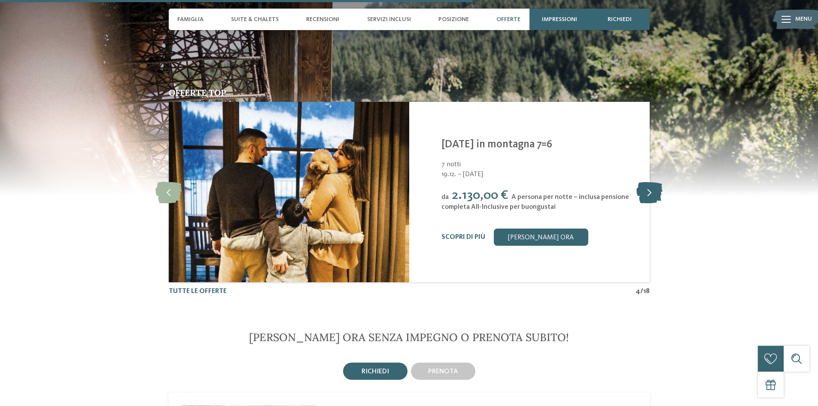
click at [642, 188] on icon at bounding box center [649, 191] width 26 height 21
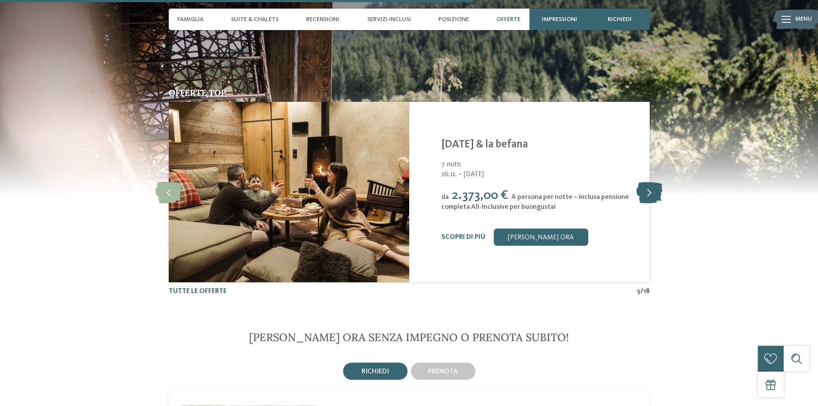
click at [642, 188] on icon at bounding box center [649, 191] width 26 height 21
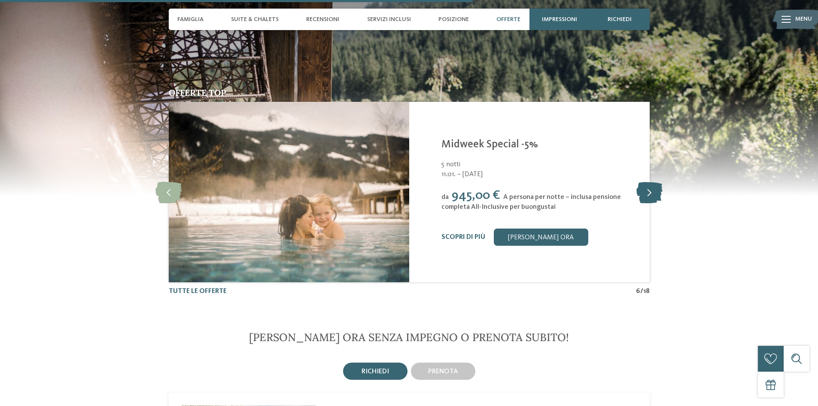
click at [642, 188] on icon at bounding box center [649, 191] width 26 height 21
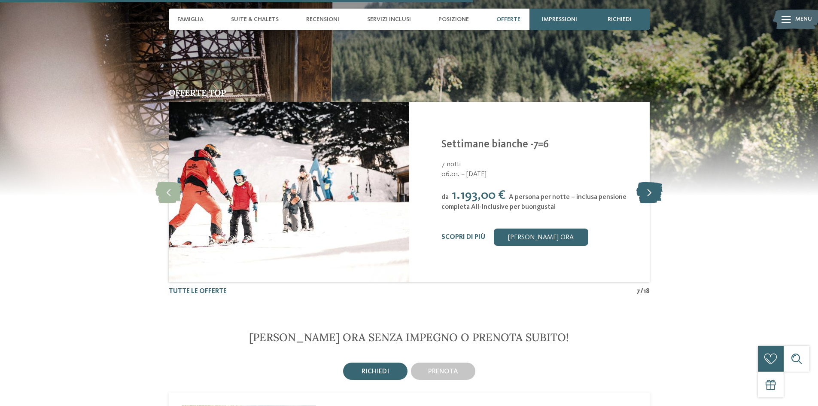
click at [642, 188] on icon at bounding box center [649, 191] width 26 height 21
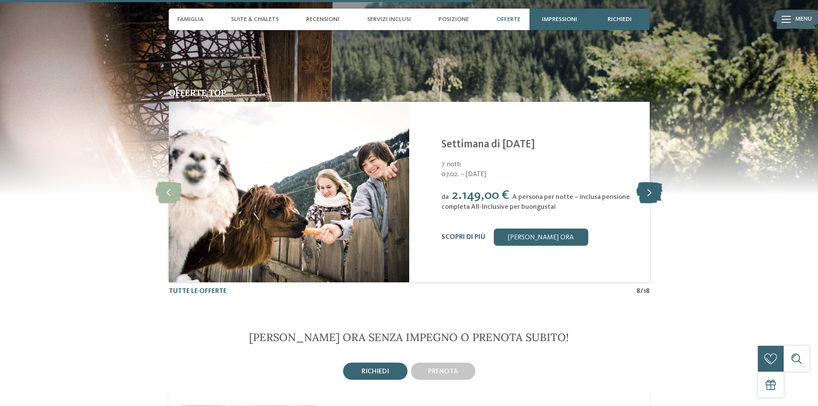
click at [642, 188] on icon at bounding box center [649, 191] width 26 height 21
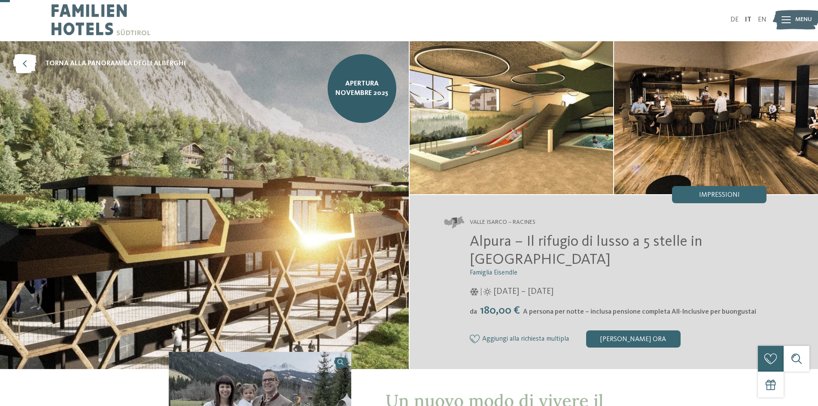
scroll to position [0, 0]
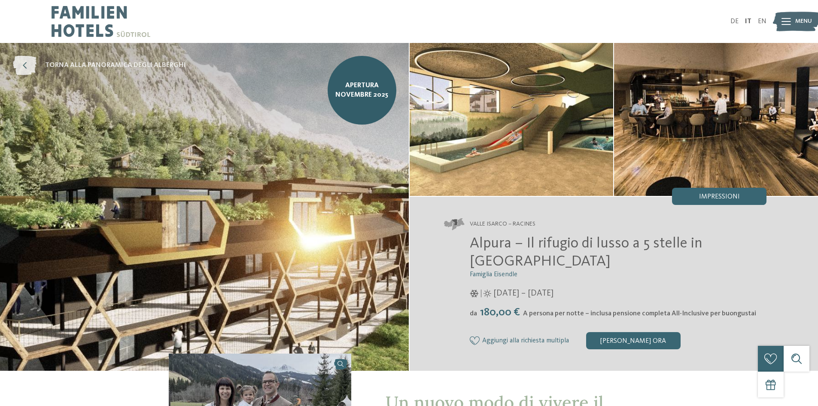
click at [27, 67] on icon at bounding box center [25, 65] width 24 height 19
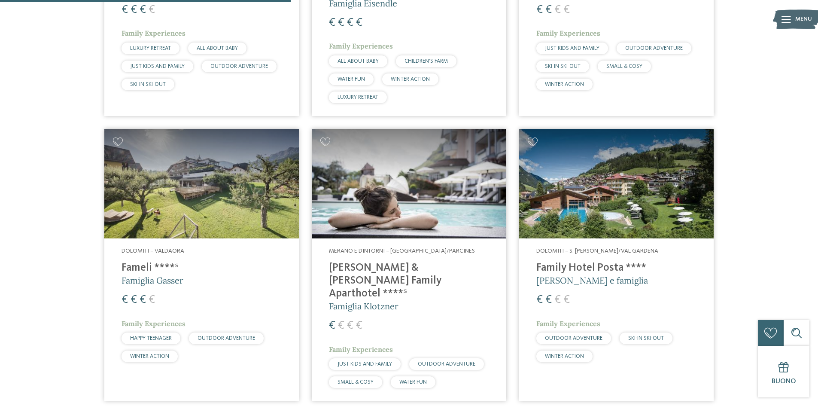
scroll to position [1030, 0]
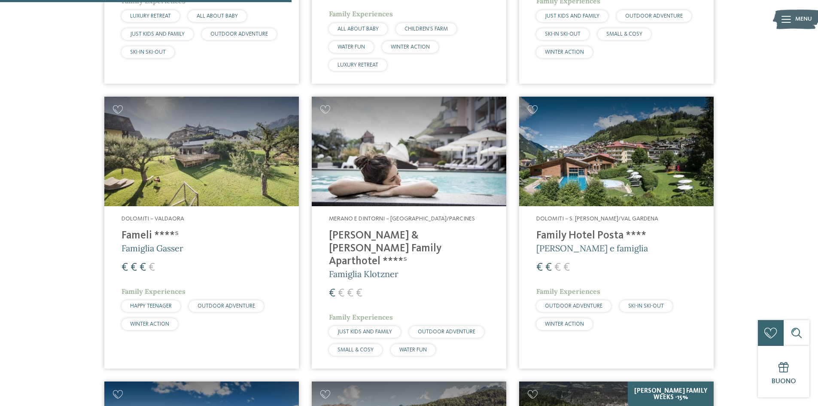
click at [198, 160] on img at bounding box center [201, 151] width 194 height 109
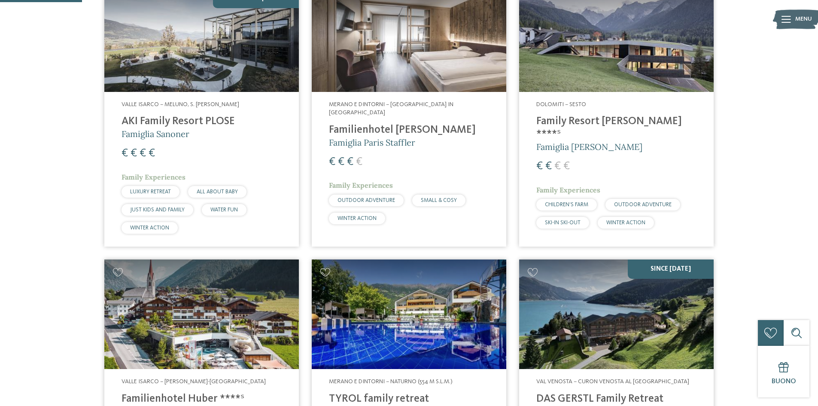
scroll to position [258, 0]
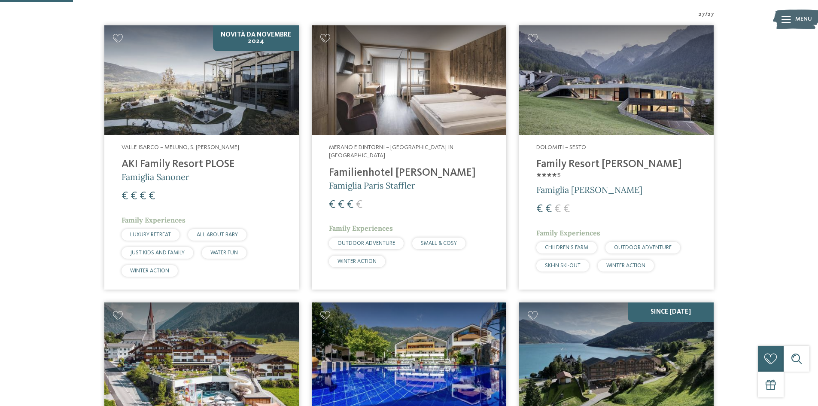
click at [232, 113] on img at bounding box center [201, 79] width 194 height 109
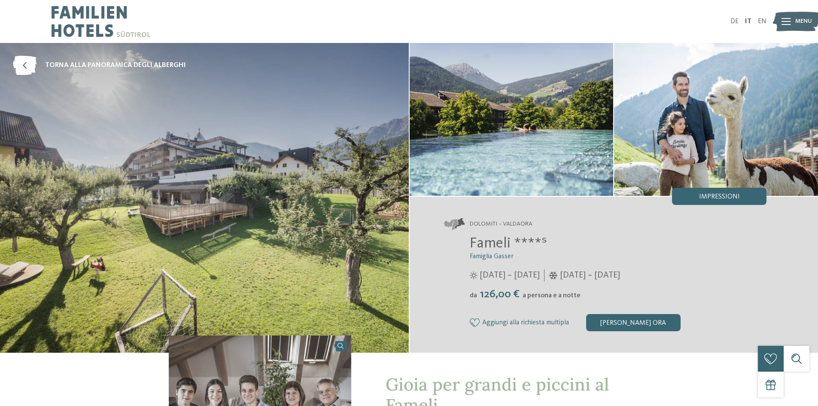
click at [526, 130] on img at bounding box center [512, 119] width 204 height 153
